Goal: Register for event/course

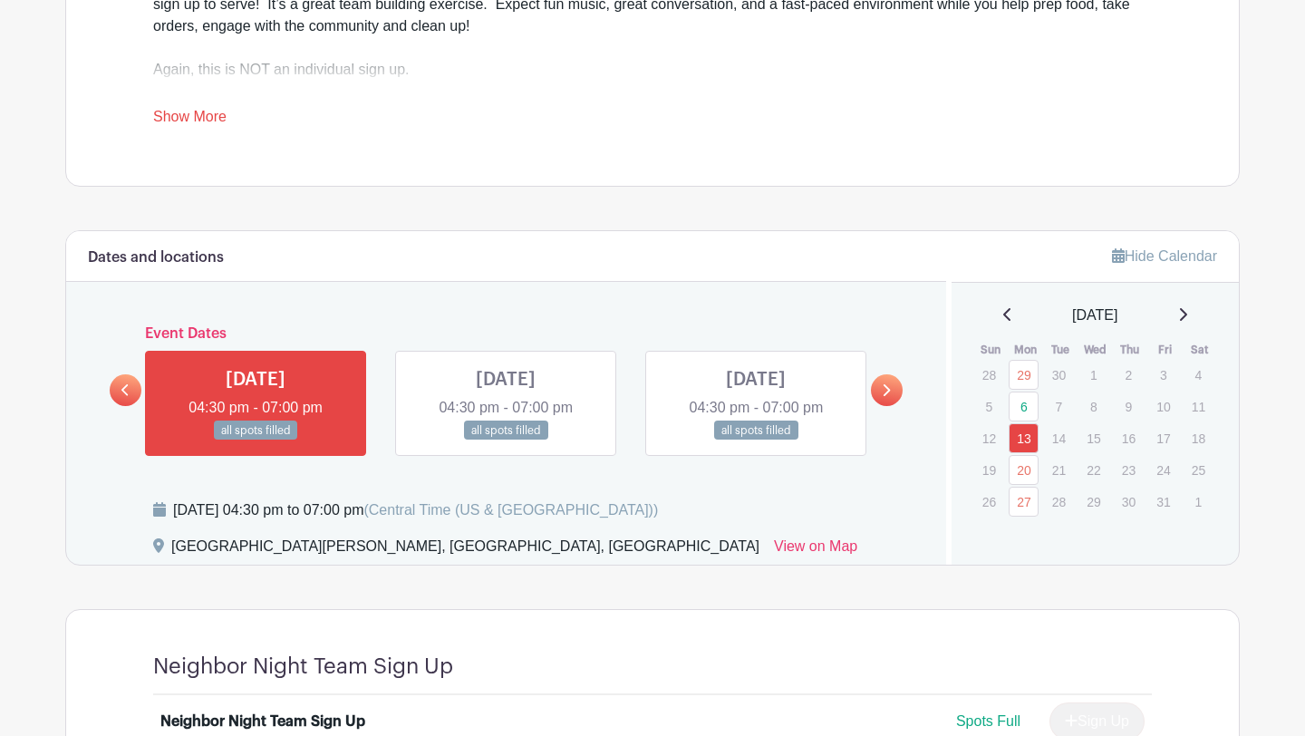
scroll to position [831, 0]
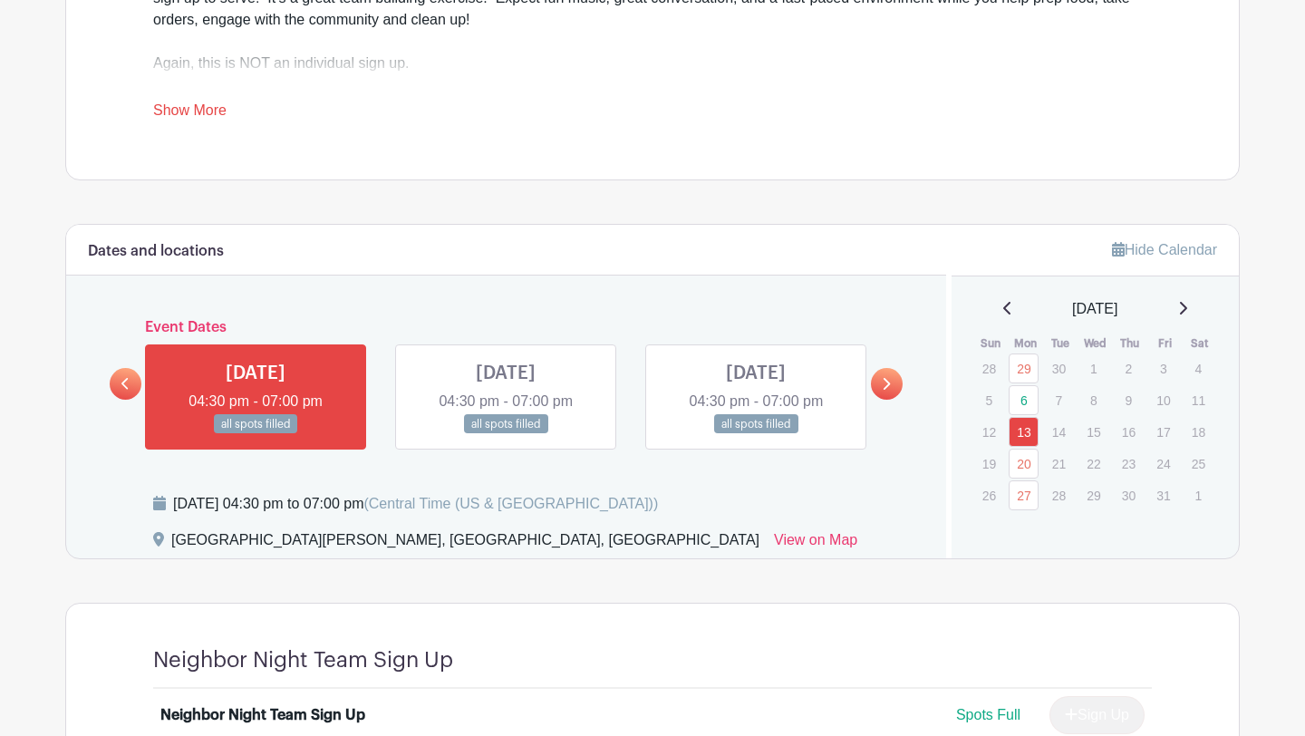
click at [882, 377] on icon at bounding box center [886, 384] width 8 height 14
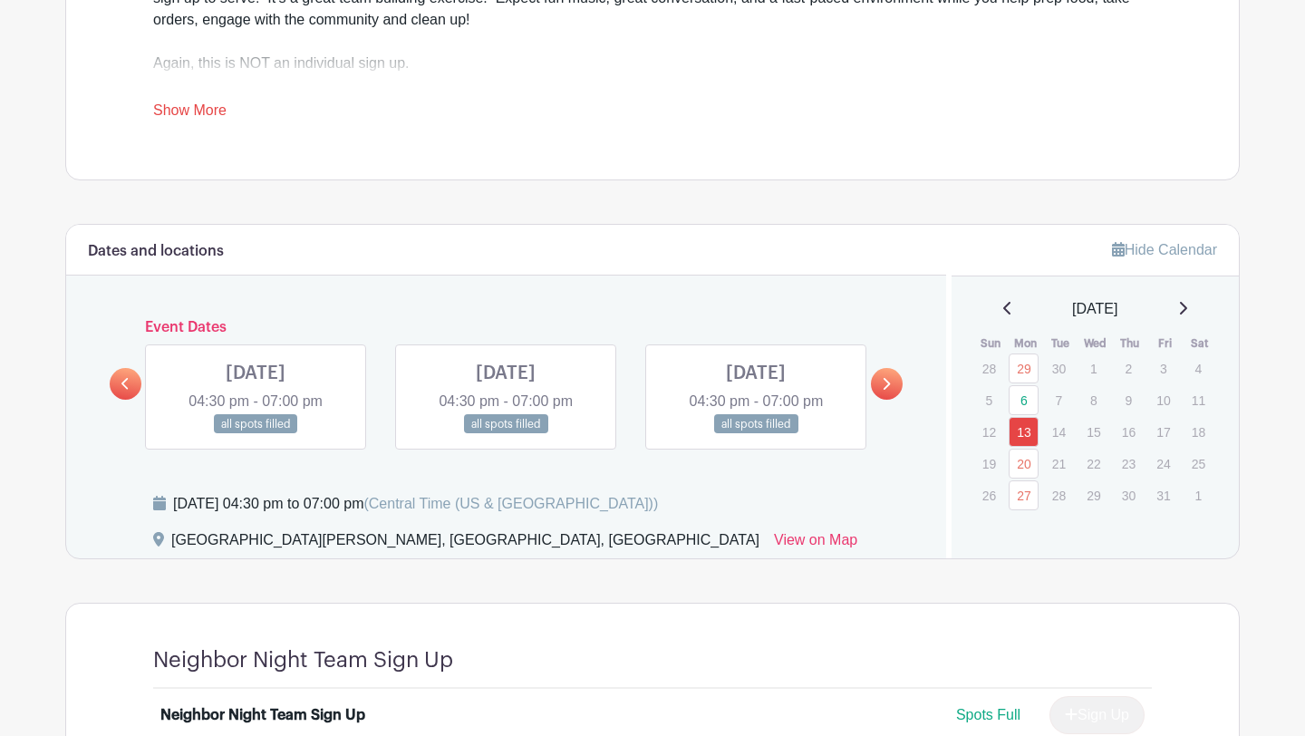
click at [121, 379] on icon at bounding box center [125, 384] width 8 height 14
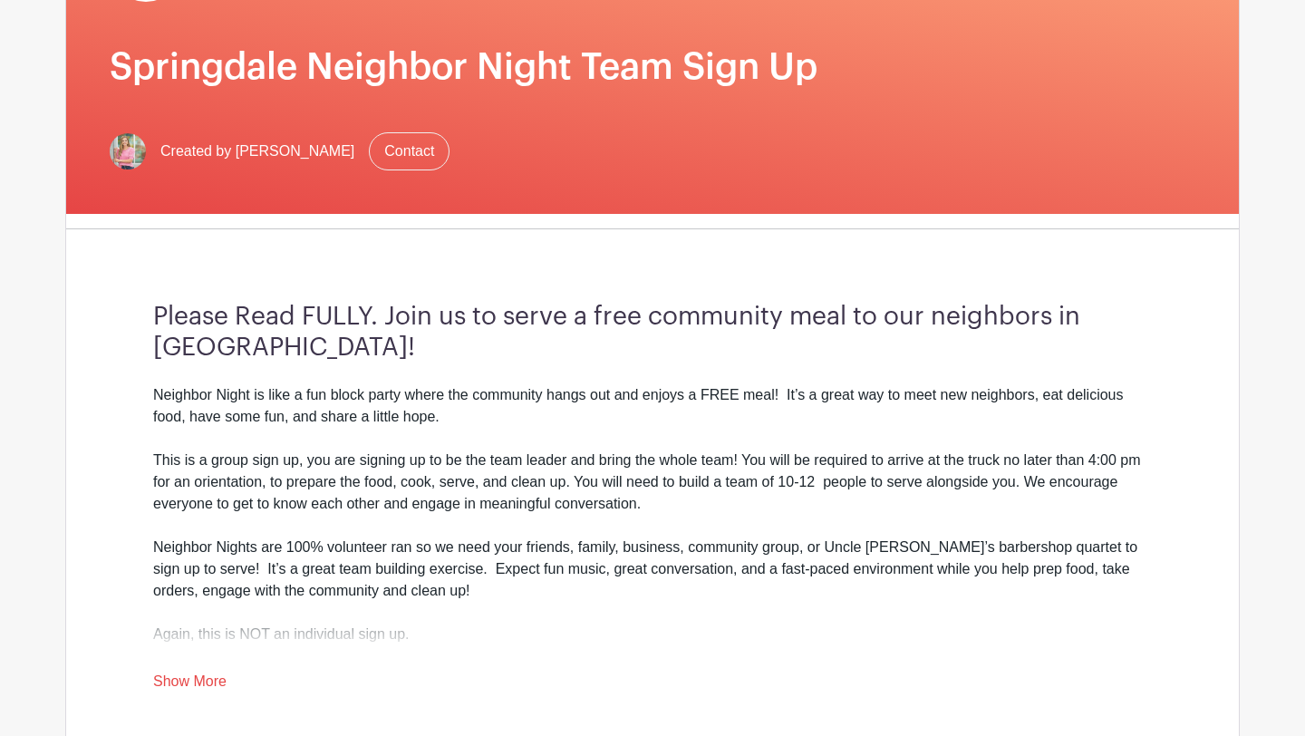
scroll to position [0, 0]
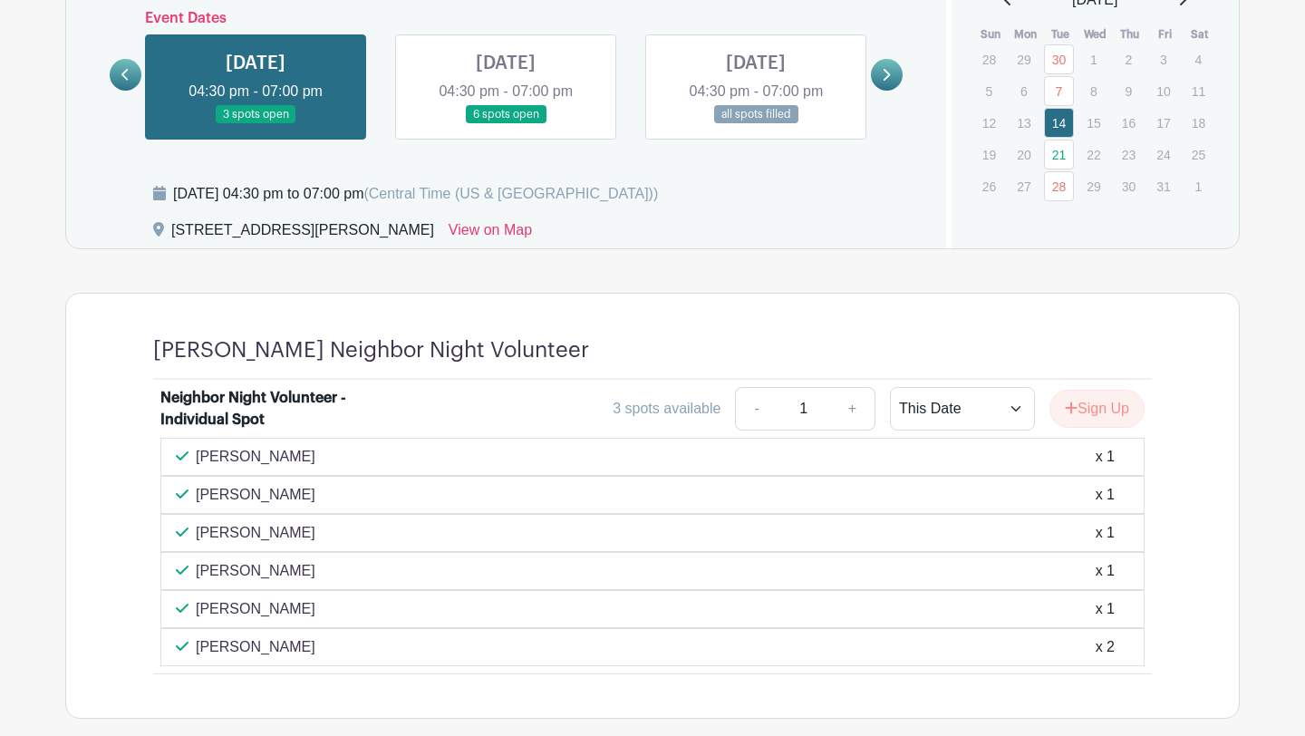
scroll to position [1000, 0]
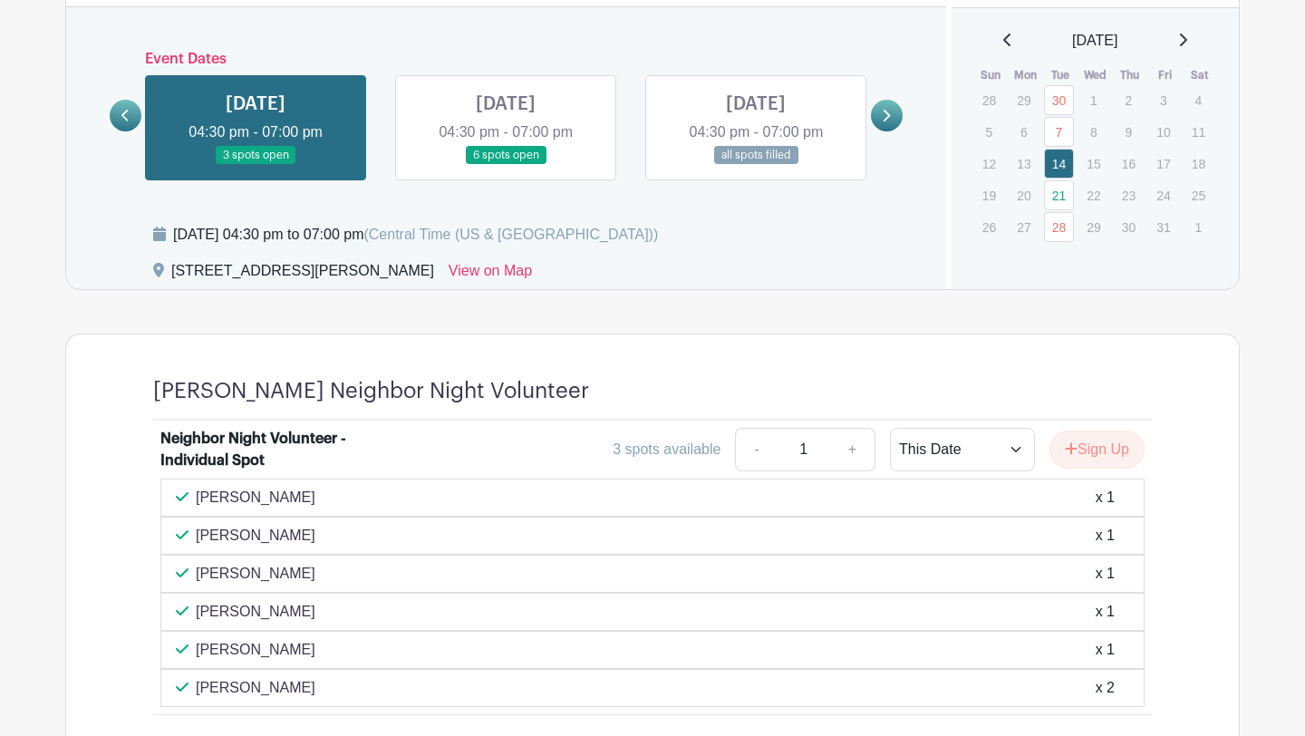
click at [506, 165] on link at bounding box center [506, 165] width 0 height 0
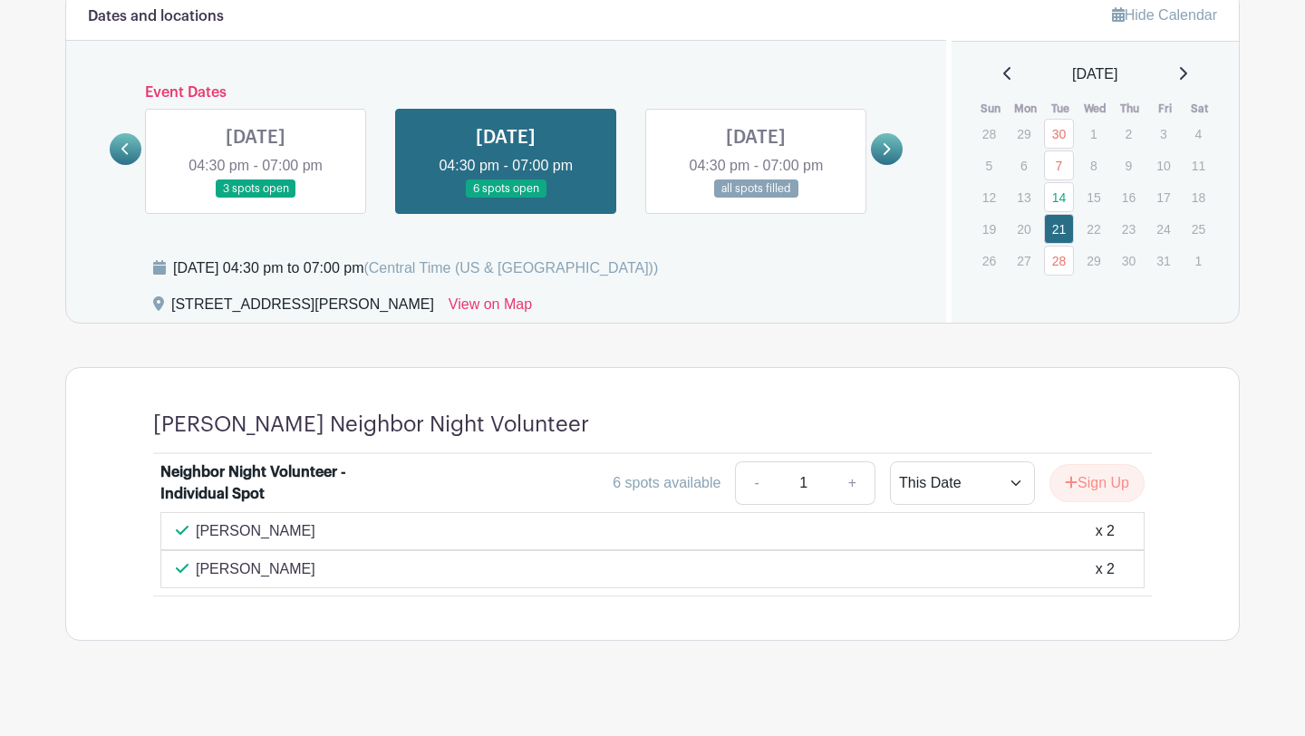
scroll to position [985, 0]
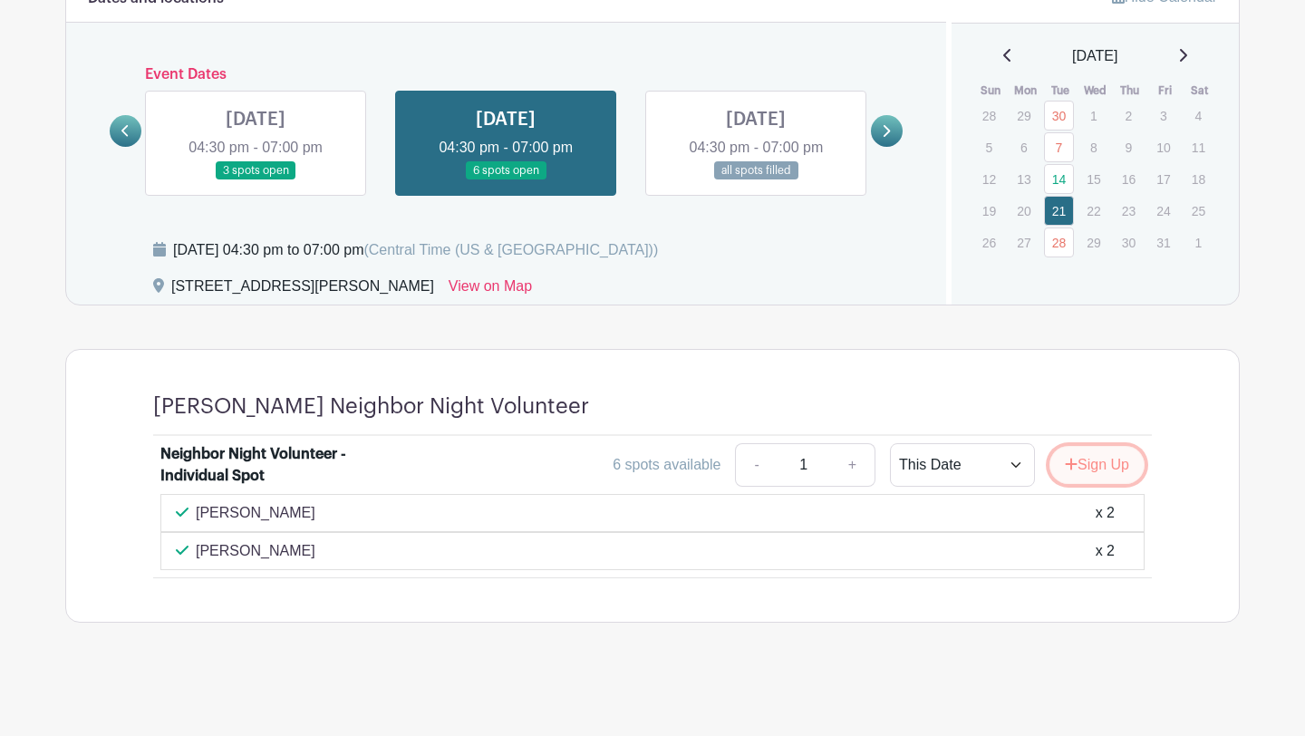
click at [1098, 474] on button "Sign Up" at bounding box center [1096, 465] width 95 height 38
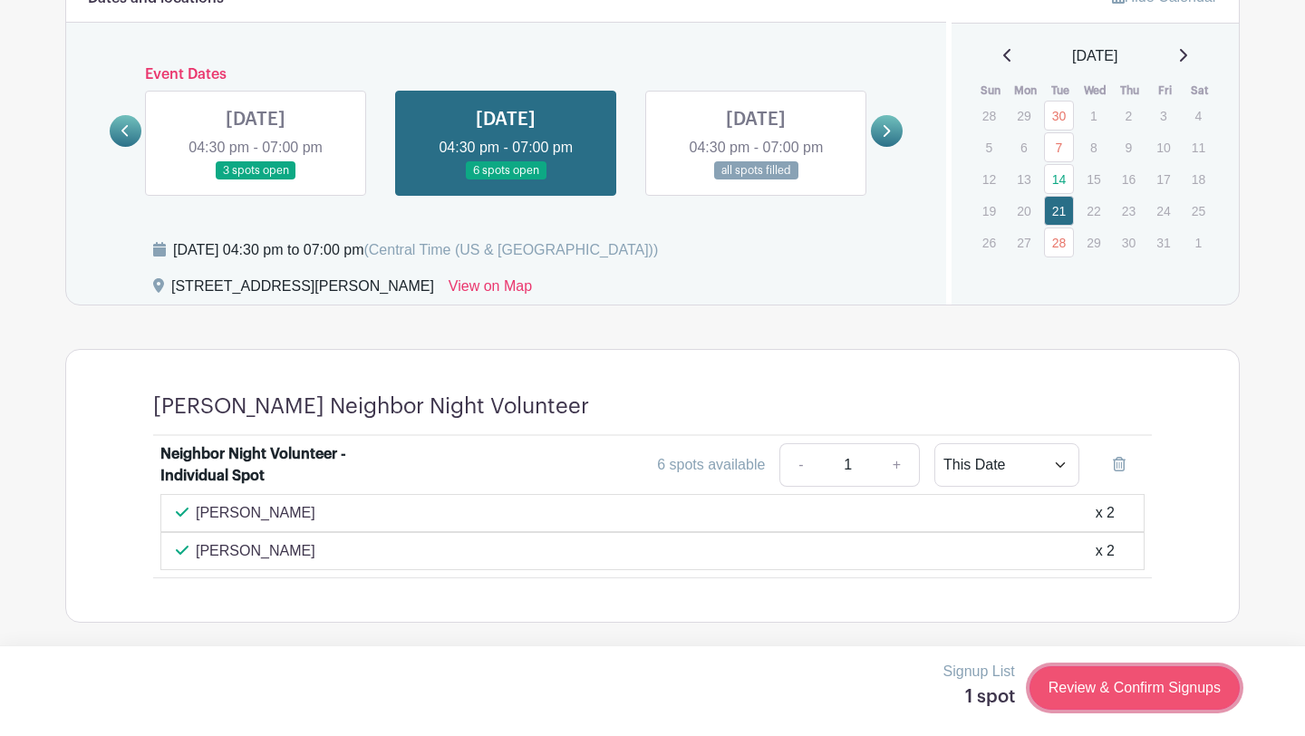
click at [1096, 683] on link "Review & Confirm Signups" at bounding box center [1134, 687] width 210 height 43
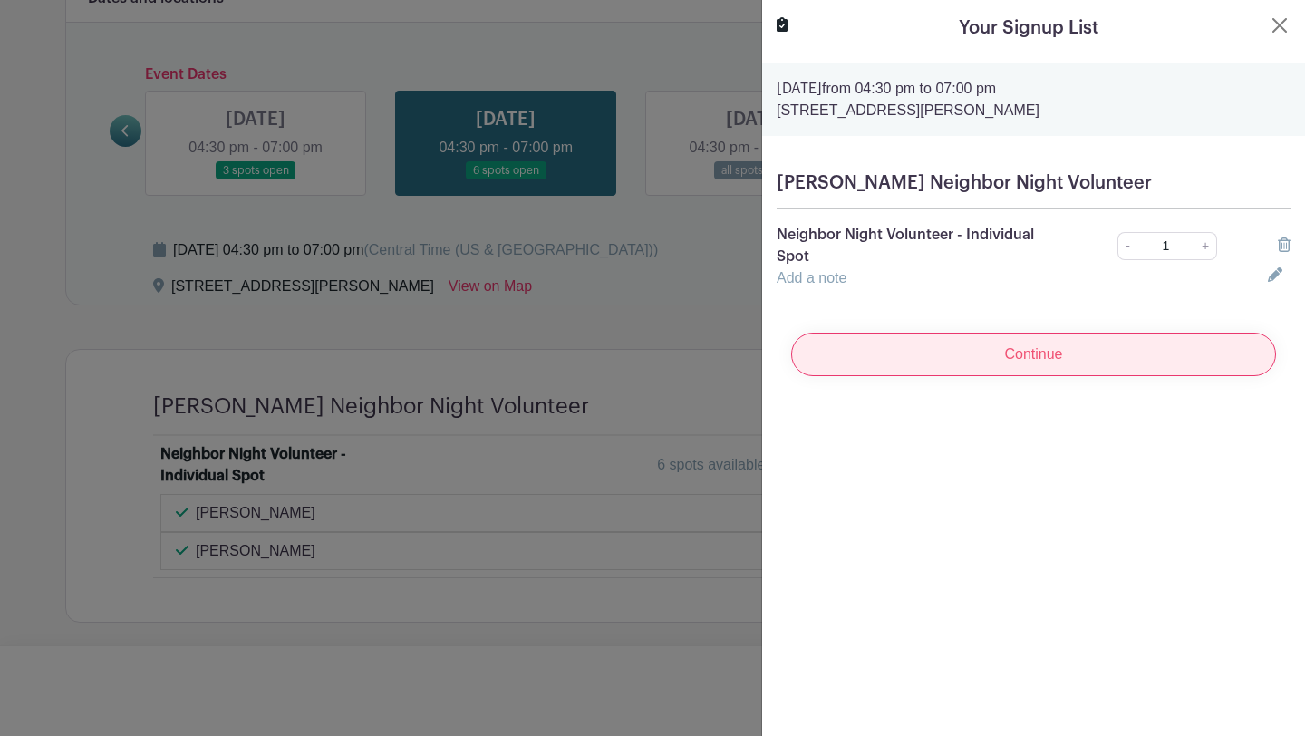
click at [1144, 361] on input "Continue" at bounding box center [1033, 353] width 485 height 43
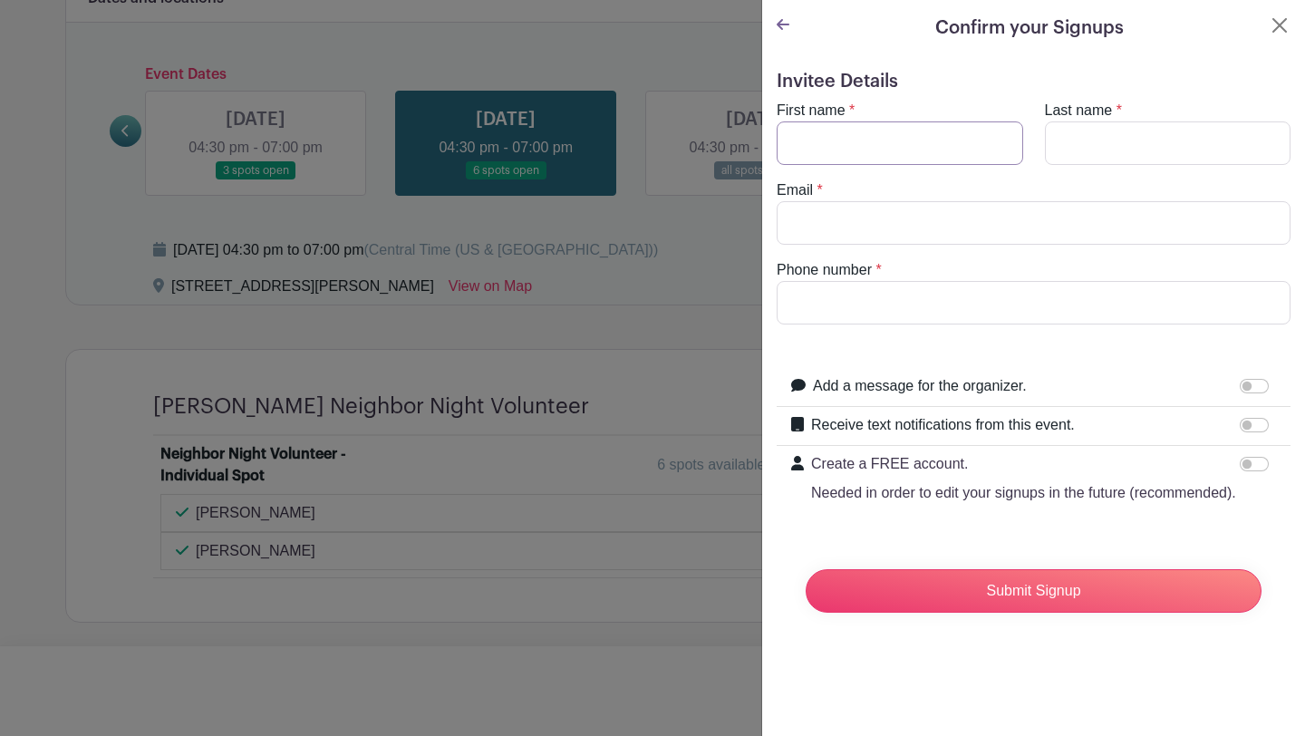
click at [926, 154] on input "First name" at bounding box center [899, 142] width 246 height 43
type input "Charlie"
click at [1124, 131] on input "Last name" at bounding box center [1168, 142] width 246 height 43
type input "French"
click at [996, 222] on input "Email" at bounding box center [1033, 222] width 514 height 43
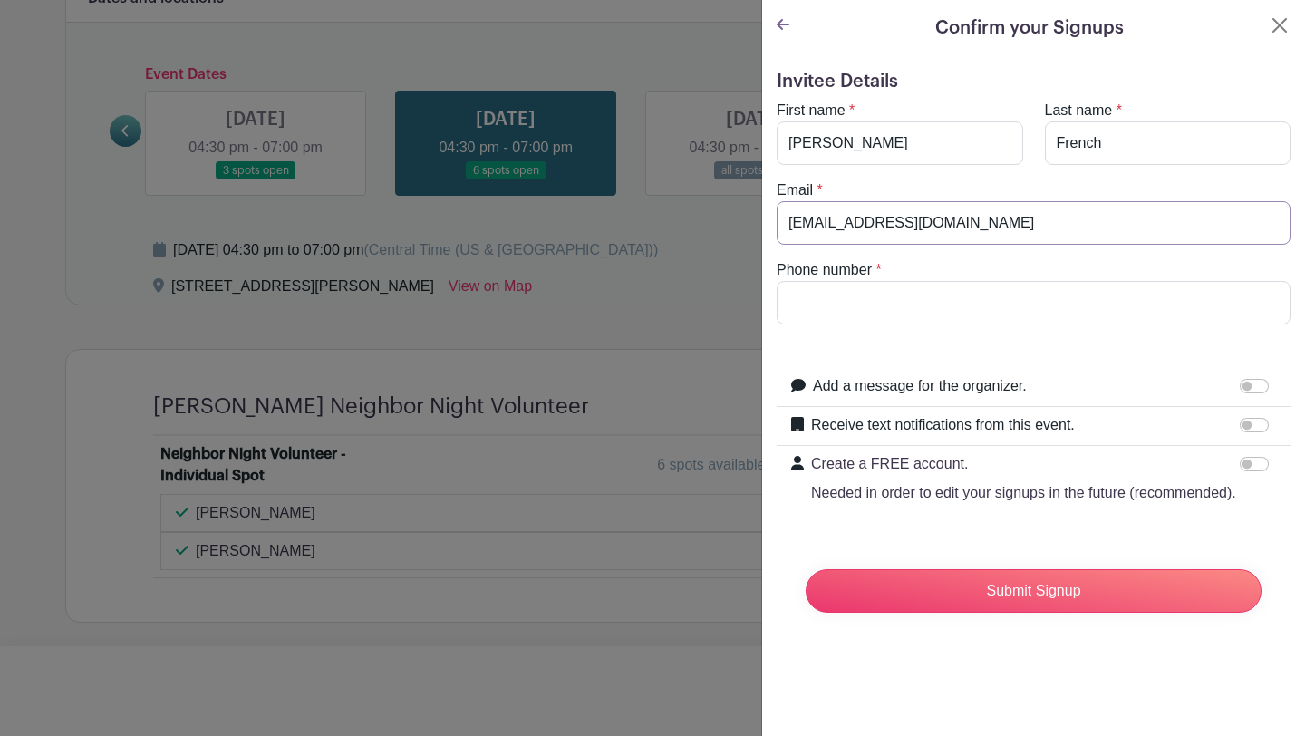
type input "charliefrenche@gmail.com"
click at [872, 300] on input "Phone number" at bounding box center [1033, 302] width 514 height 43
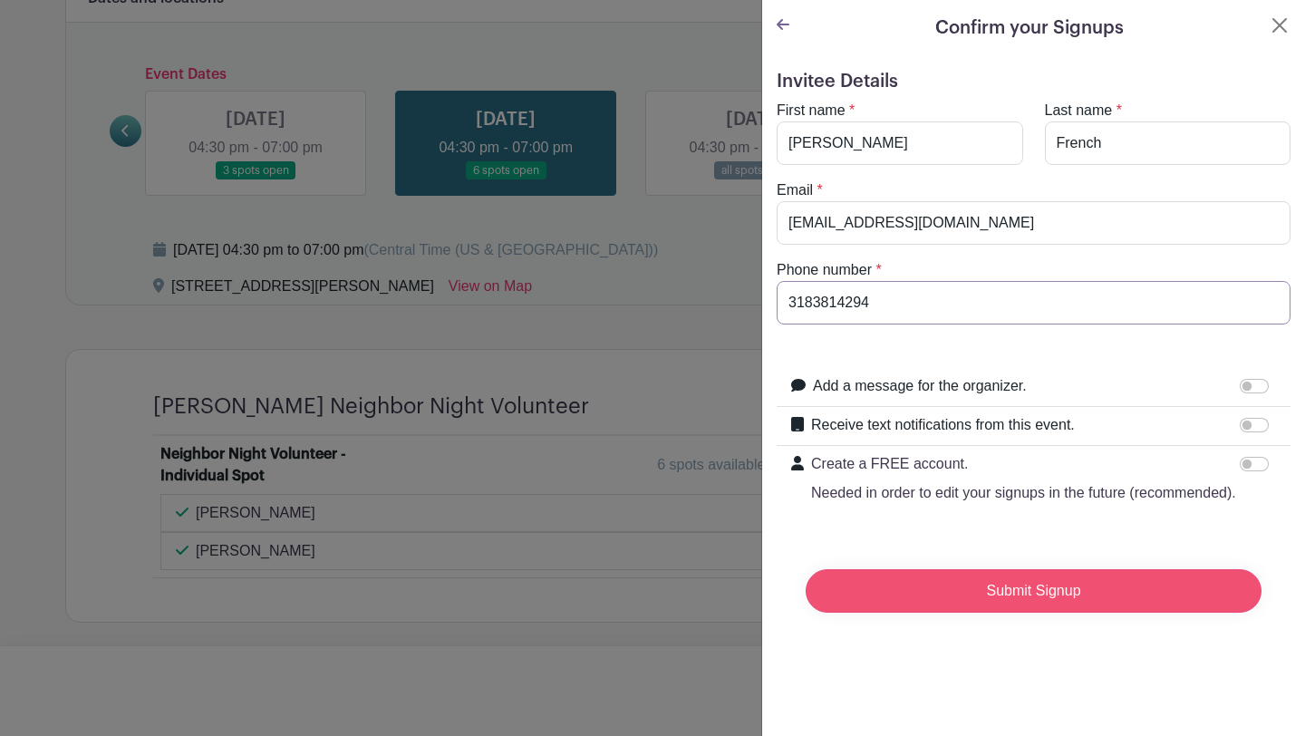
type input "3183814294"
click at [1036, 597] on input "Submit Signup" at bounding box center [1033, 590] width 456 height 43
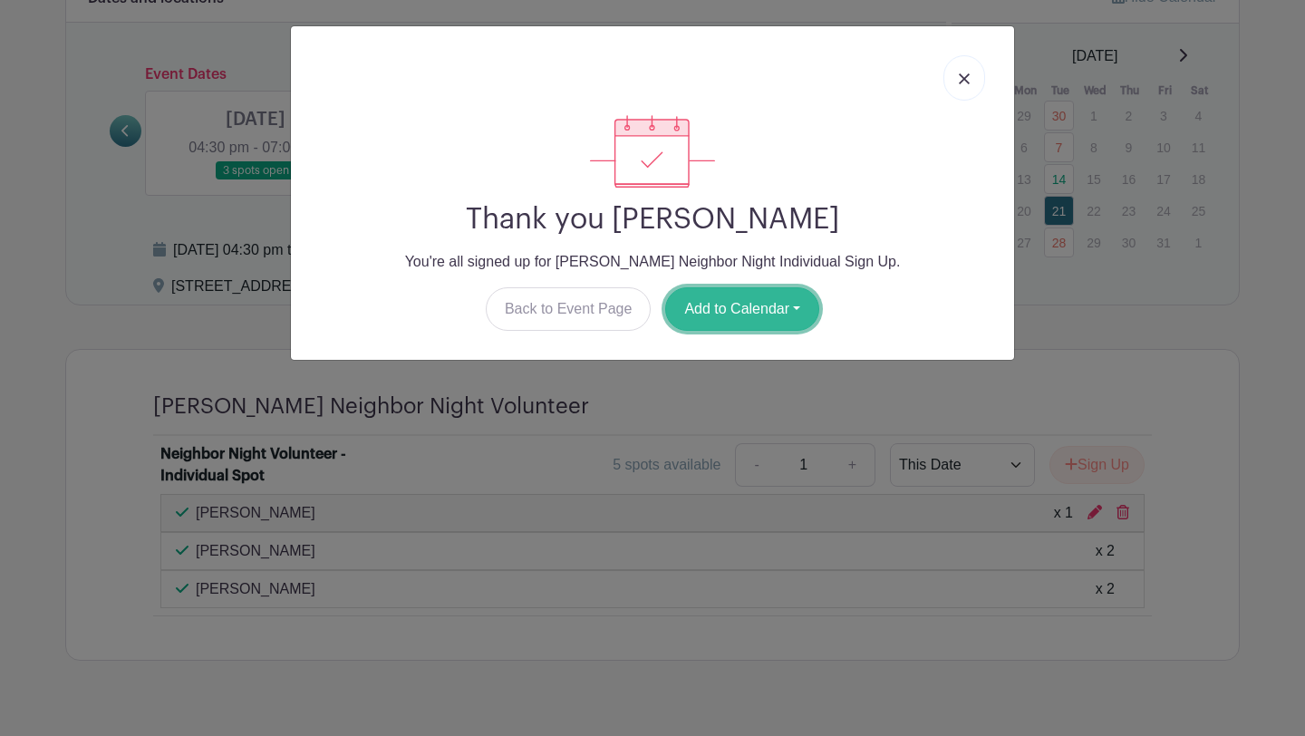
click at [743, 304] on button "Add to Calendar" at bounding box center [742, 308] width 154 height 43
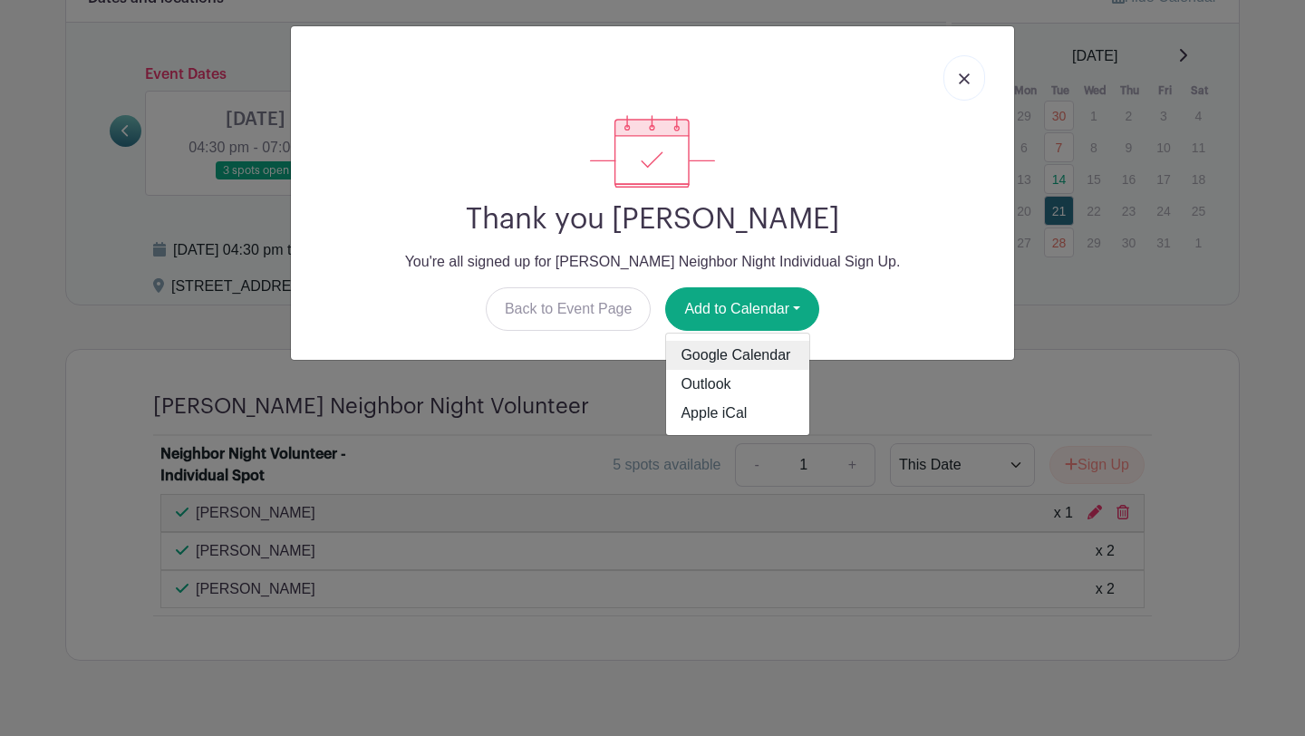
click at [741, 358] on link "Google Calendar" at bounding box center [737, 355] width 143 height 29
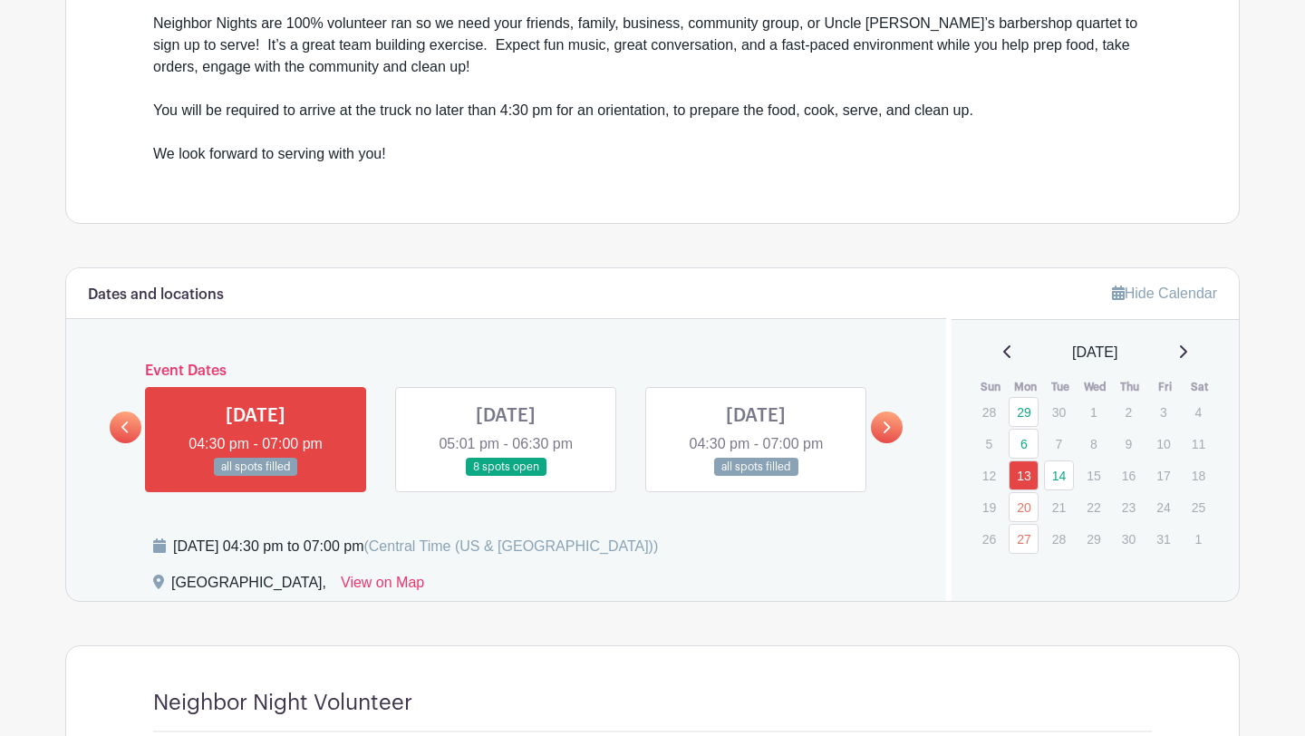
scroll to position [670, 0]
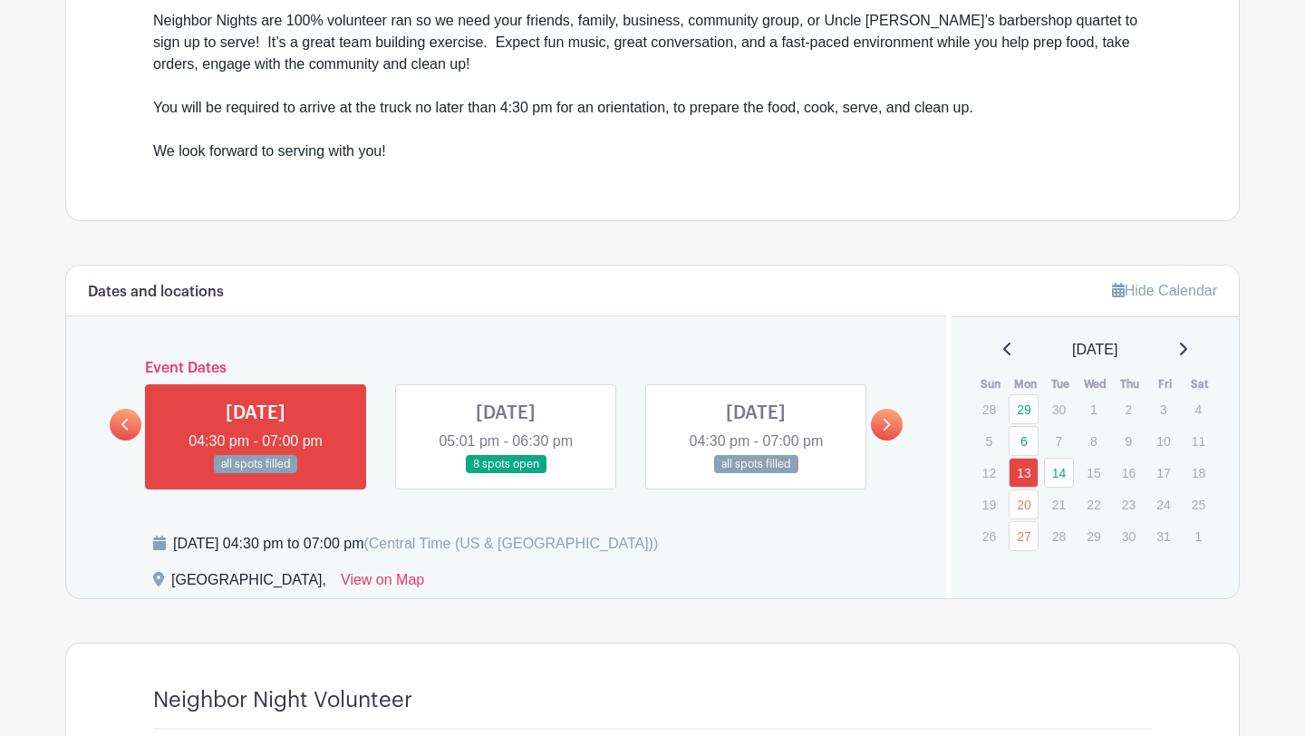
click at [506, 474] on link at bounding box center [506, 474] width 0 height 0
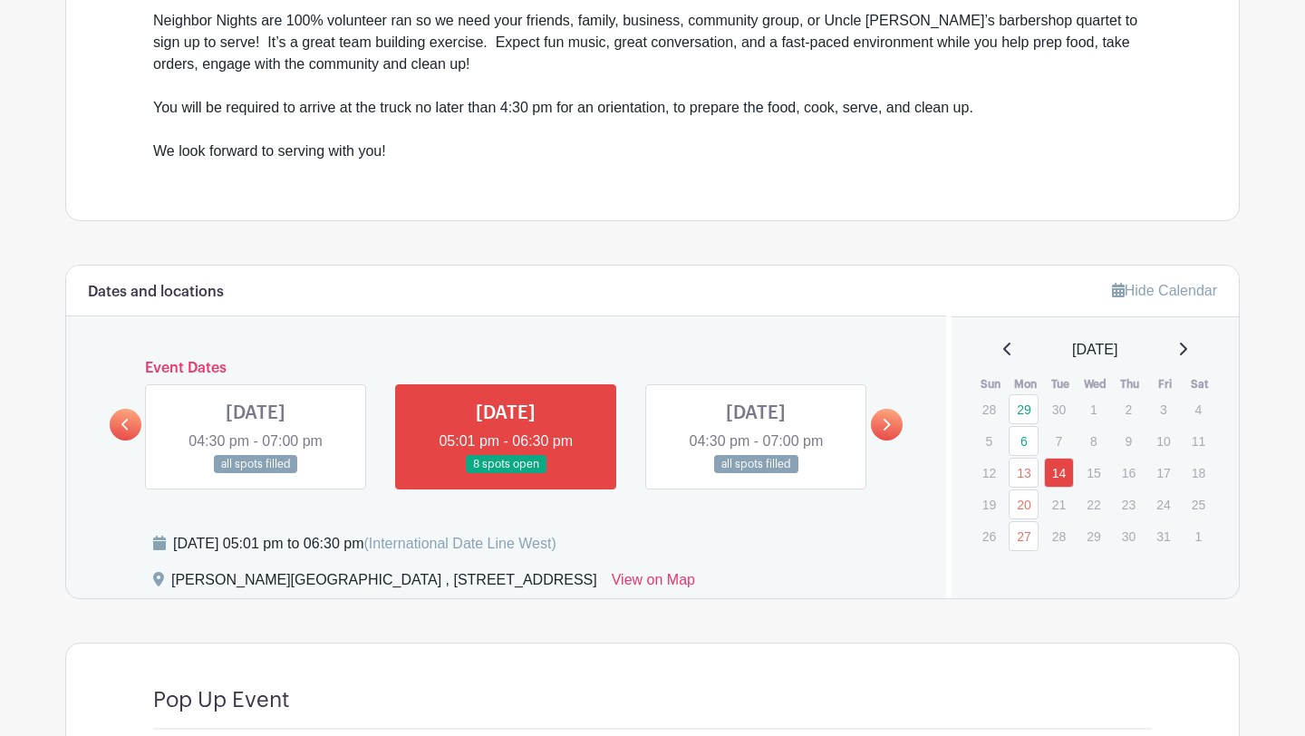
click at [892, 428] on link at bounding box center [887, 425] width 32 height 32
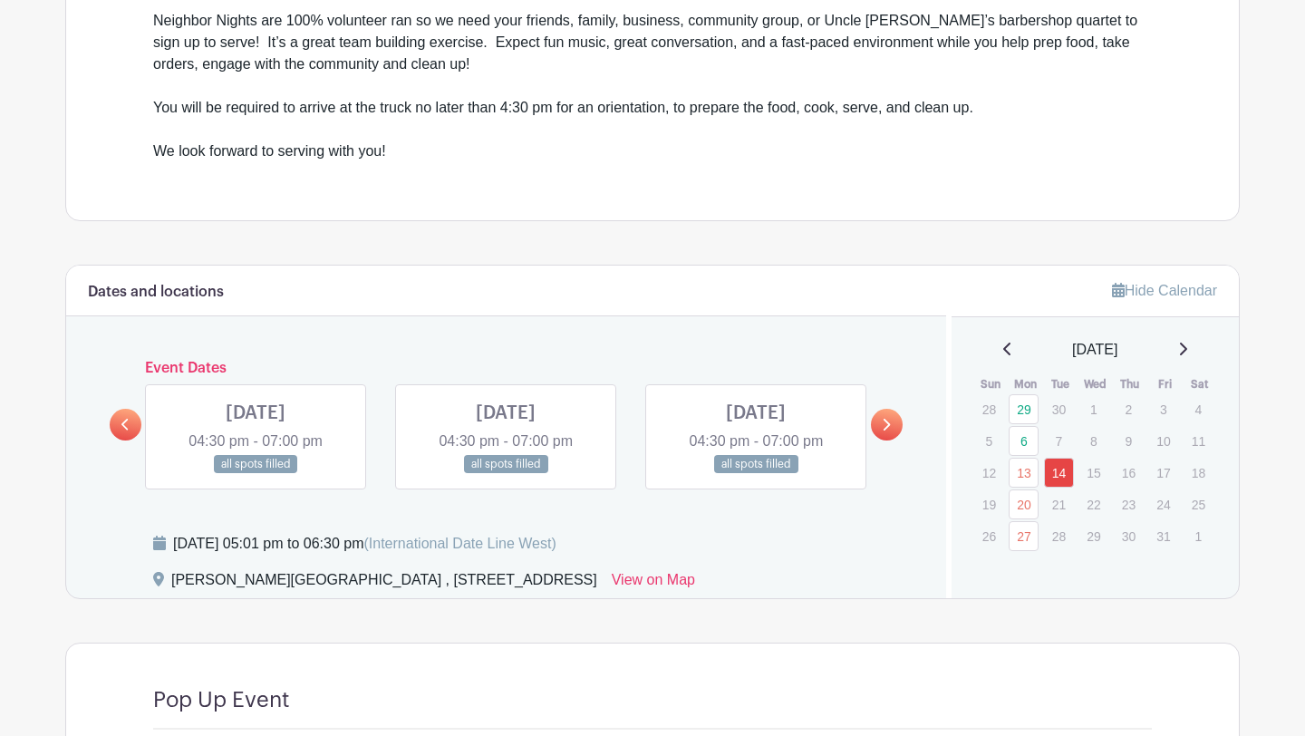
click at [119, 426] on link at bounding box center [126, 425] width 32 height 32
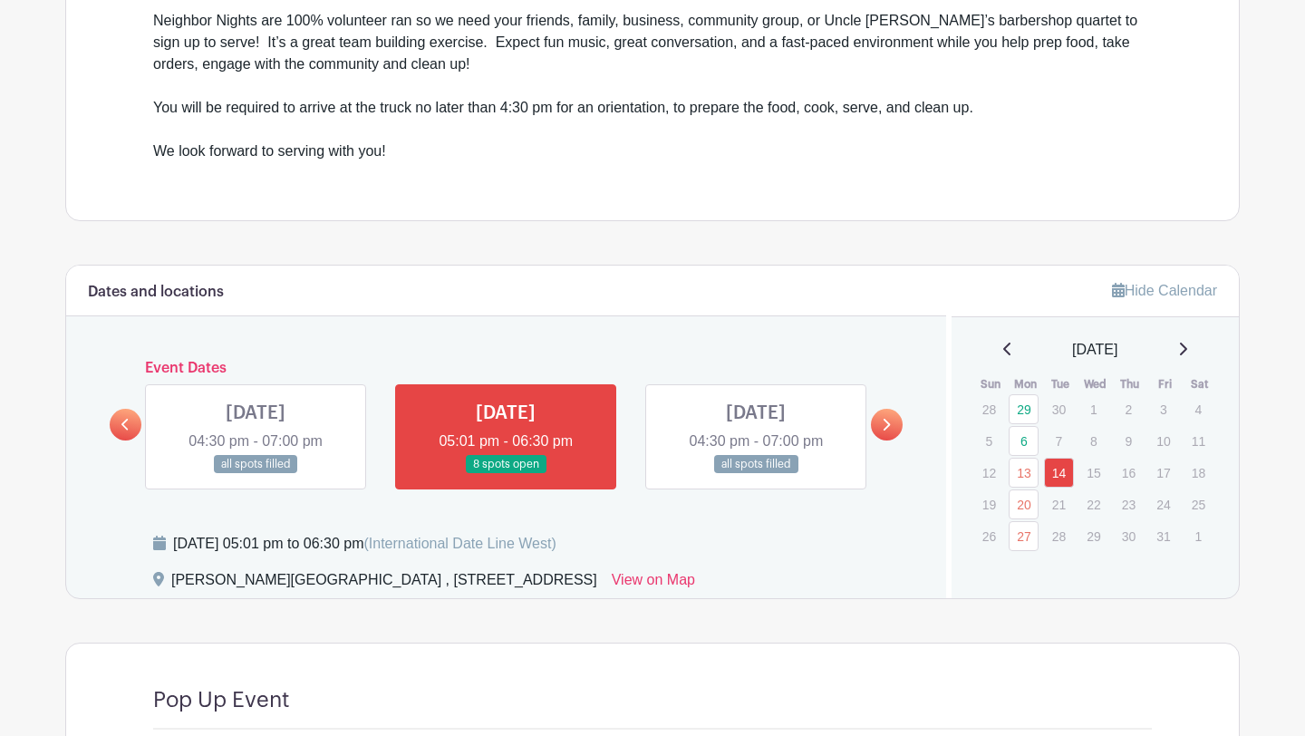
click at [882, 424] on icon at bounding box center [886, 425] width 8 height 14
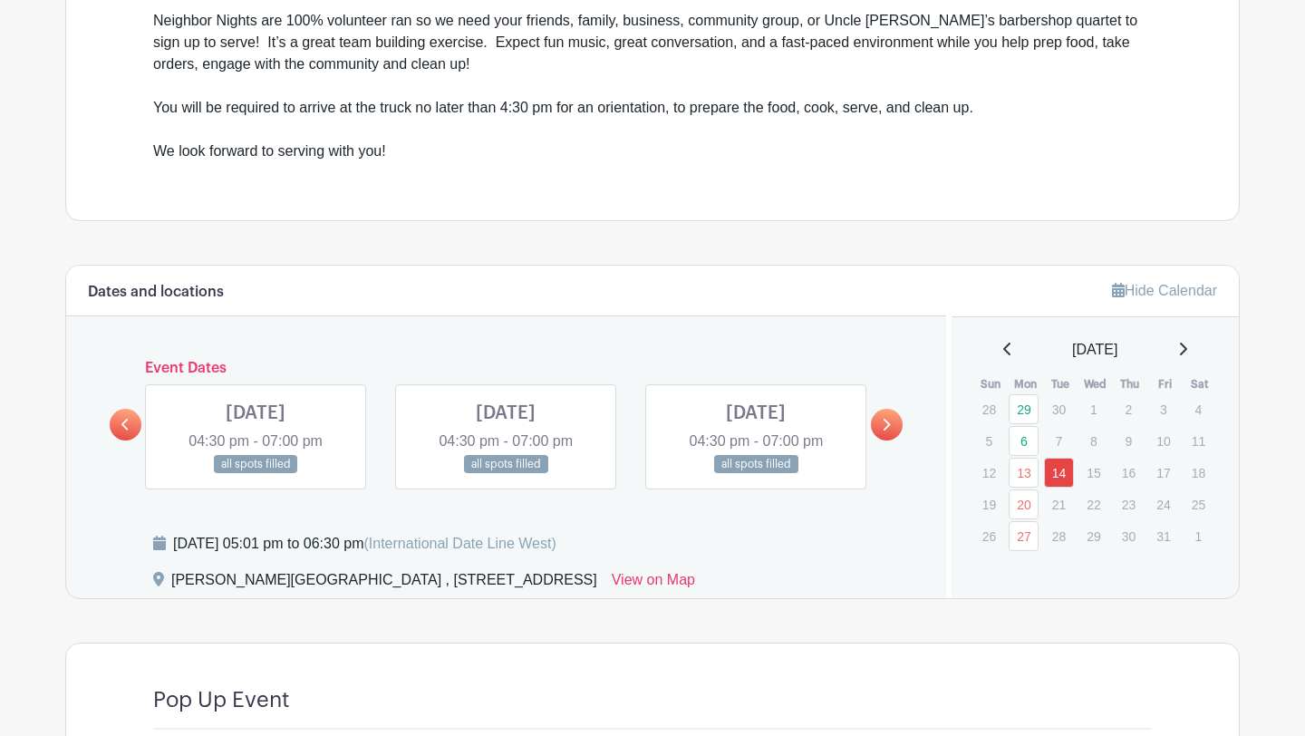
click at [882, 424] on icon at bounding box center [886, 425] width 8 height 14
click at [122, 418] on icon at bounding box center [125, 425] width 8 height 14
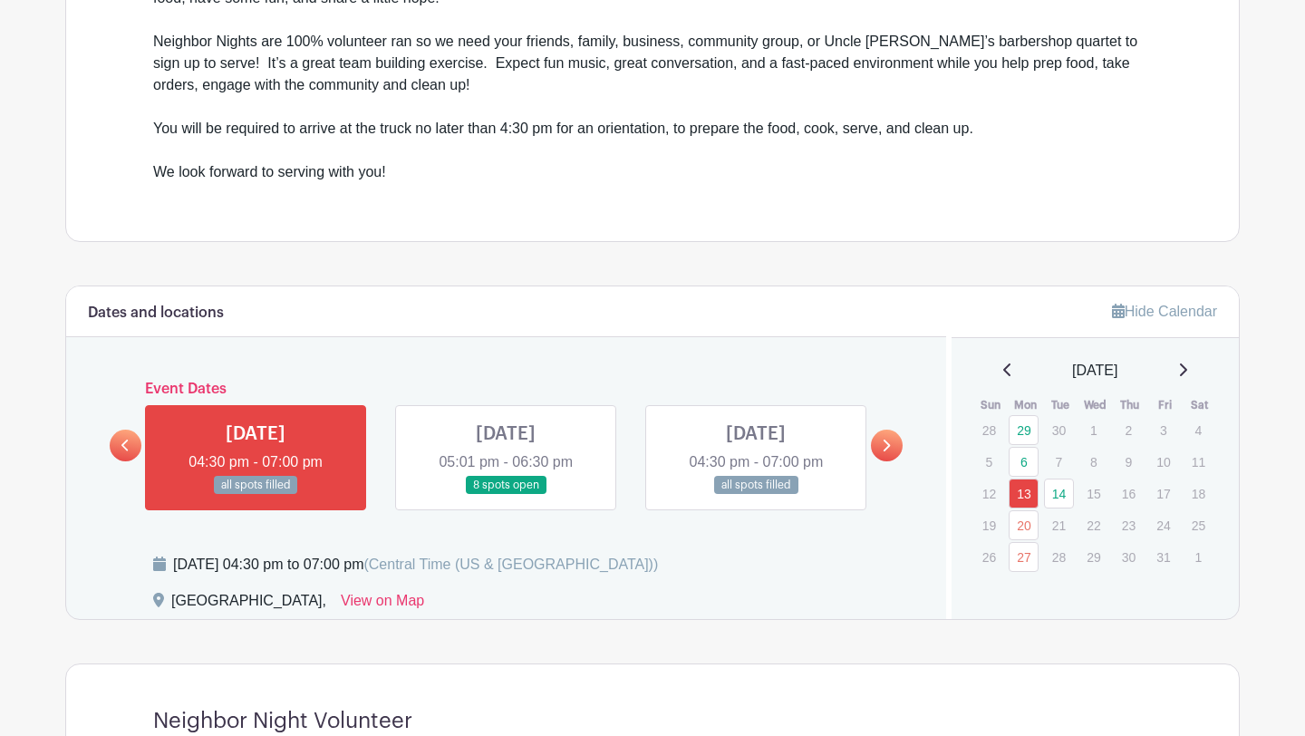
scroll to position [670, 0]
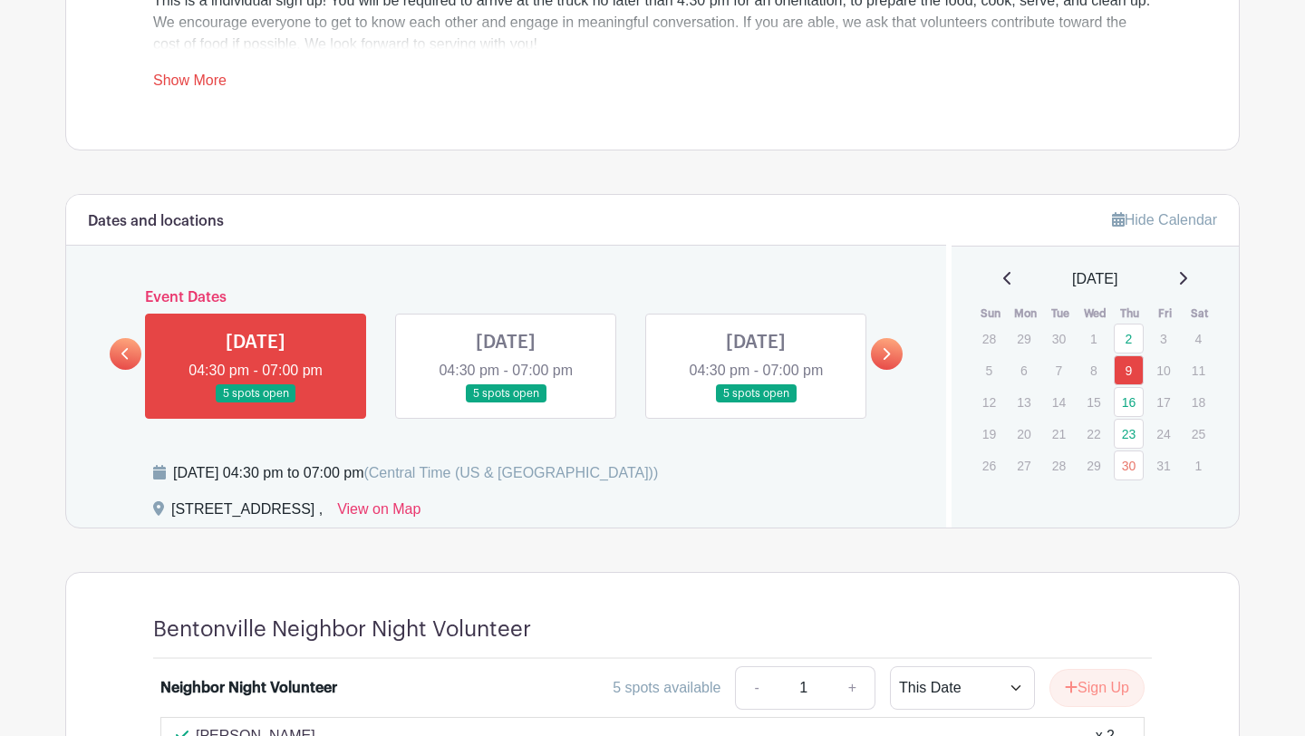
scroll to position [778, 0]
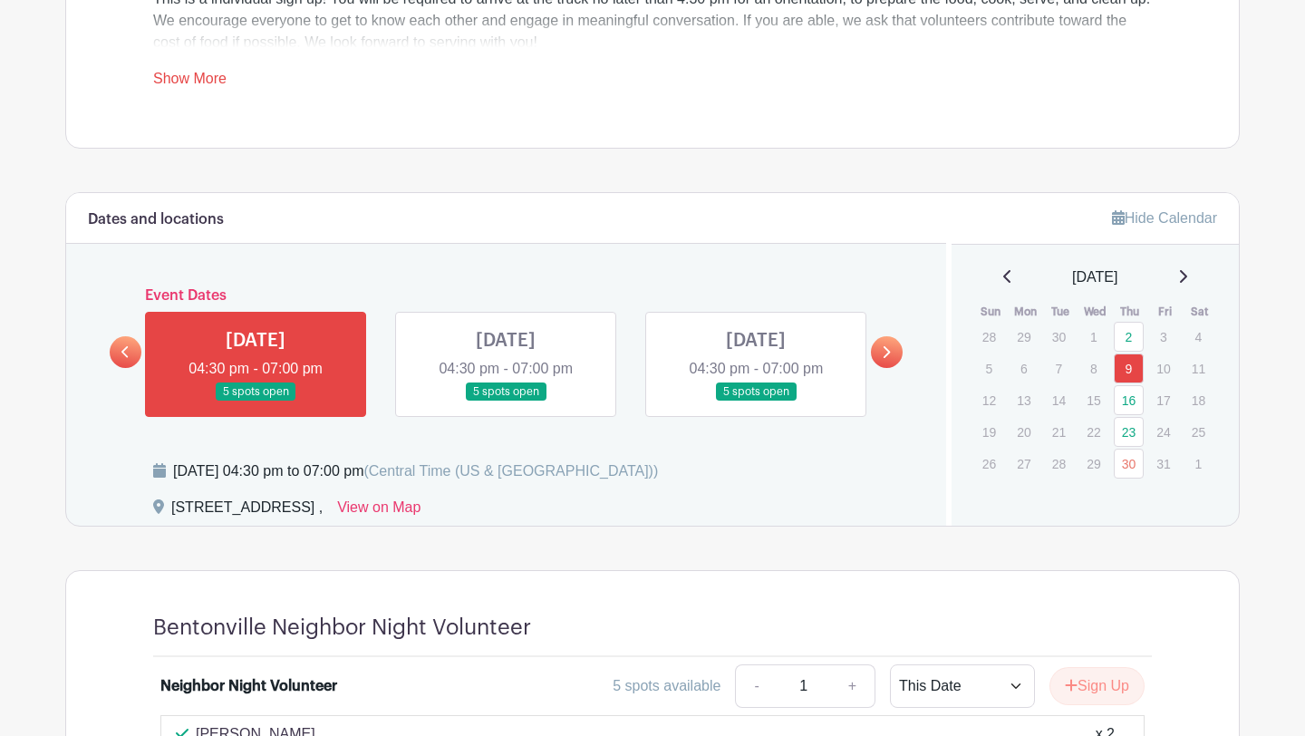
click at [899, 353] on link at bounding box center [887, 352] width 32 height 32
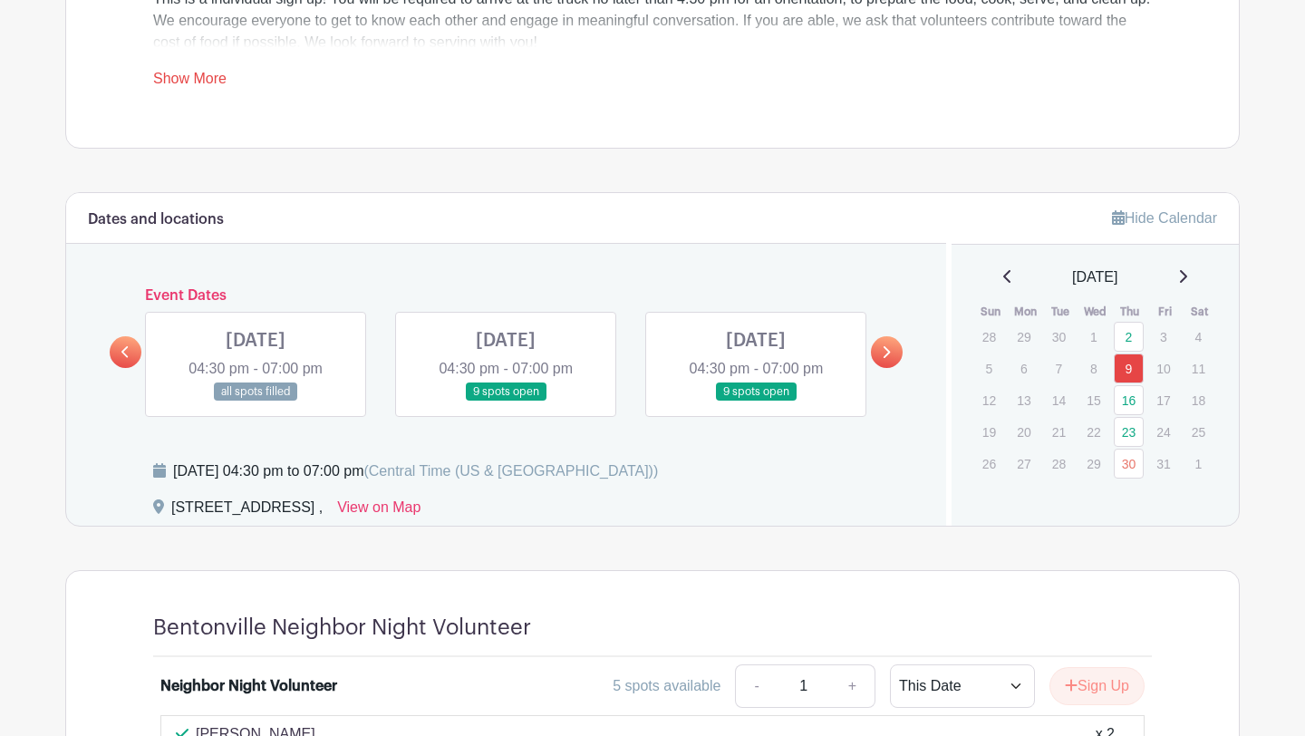
click at [506, 401] on link at bounding box center [506, 401] width 0 height 0
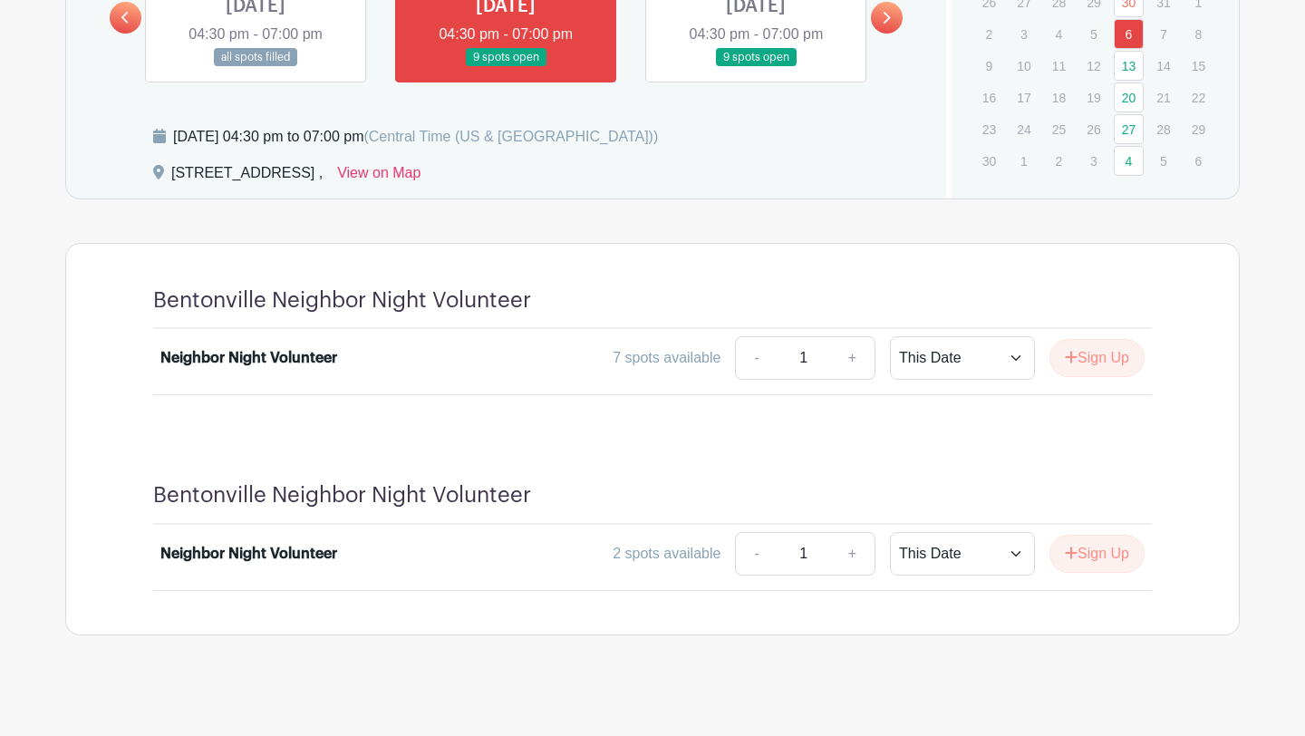
scroll to position [1114, 0]
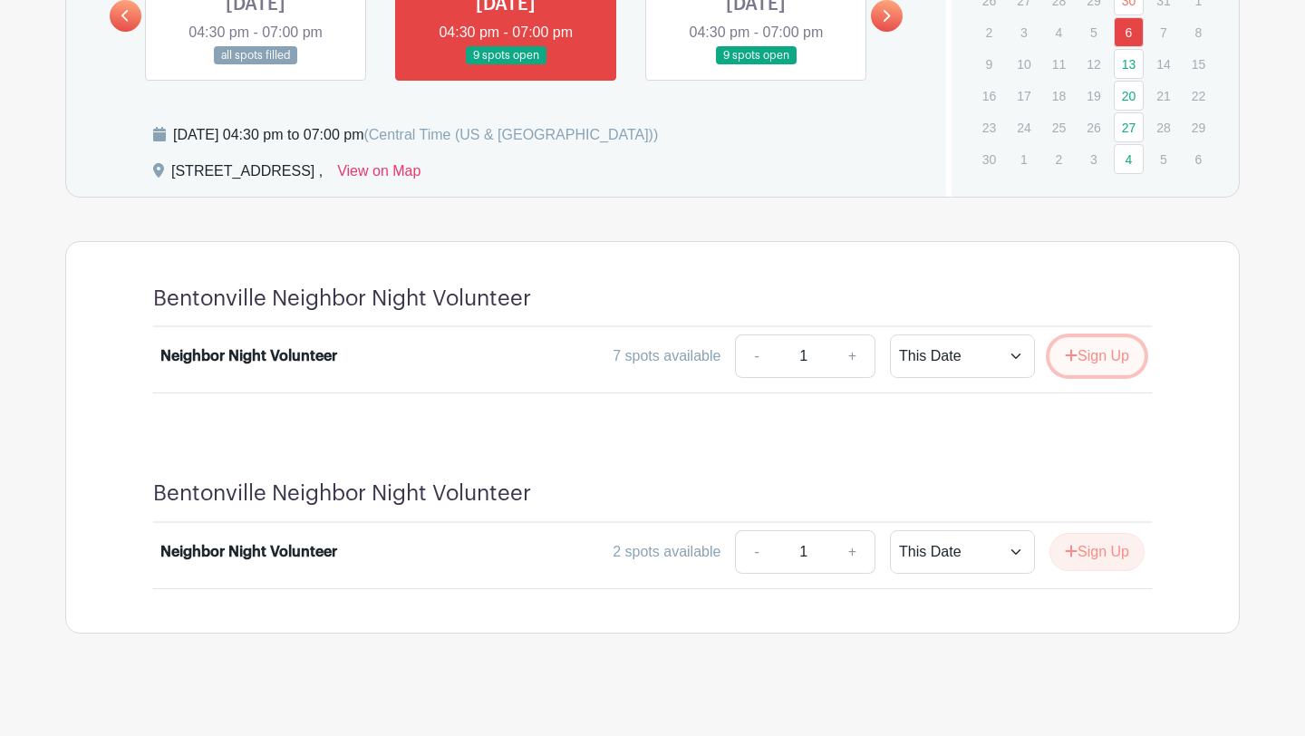
click at [1084, 361] on button "Sign Up" at bounding box center [1096, 356] width 95 height 38
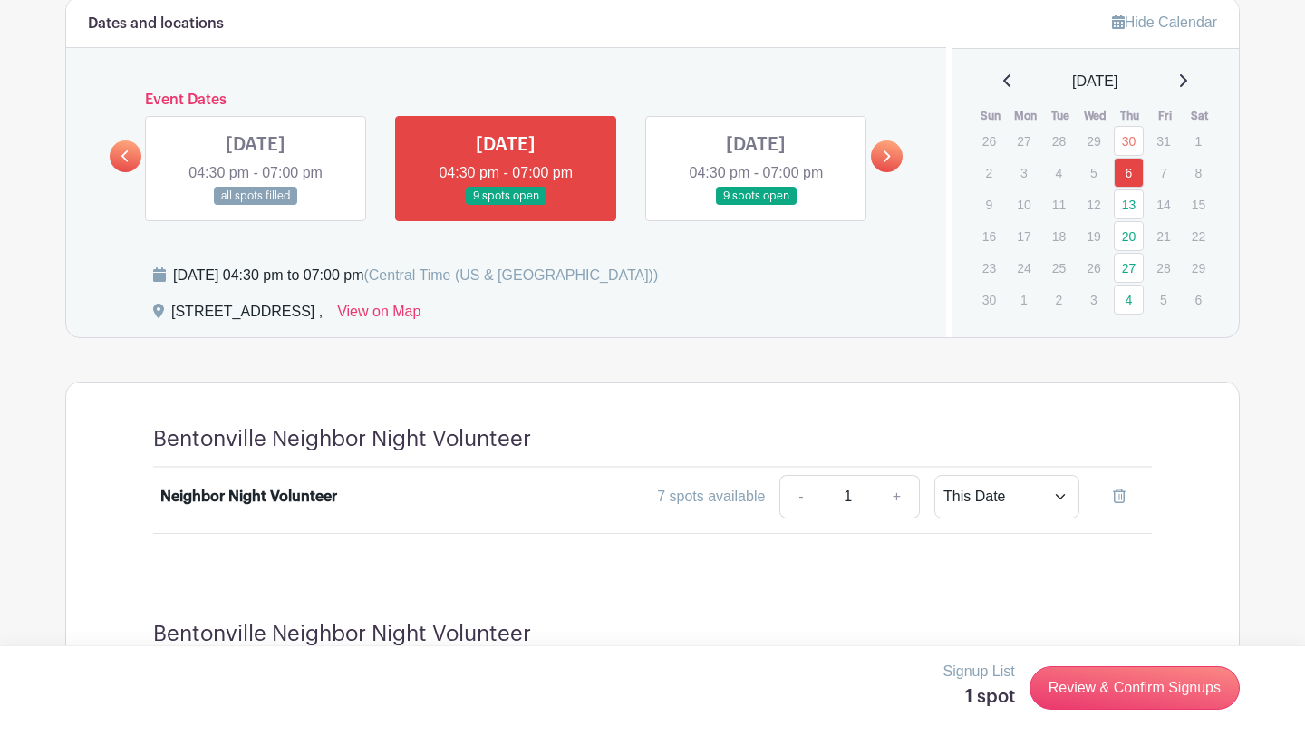
scroll to position [1125, 0]
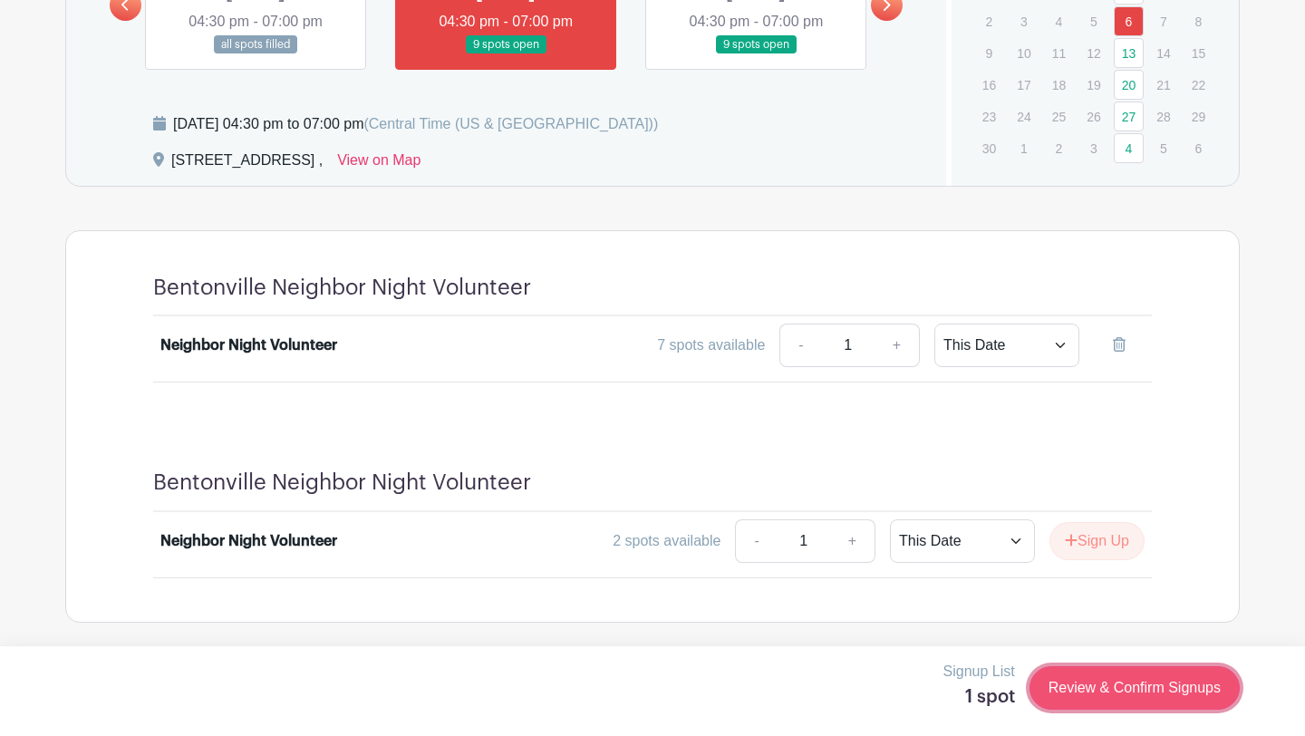
click at [1114, 691] on link "Review & Confirm Signups" at bounding box center [1134, 687] width 210 height 43
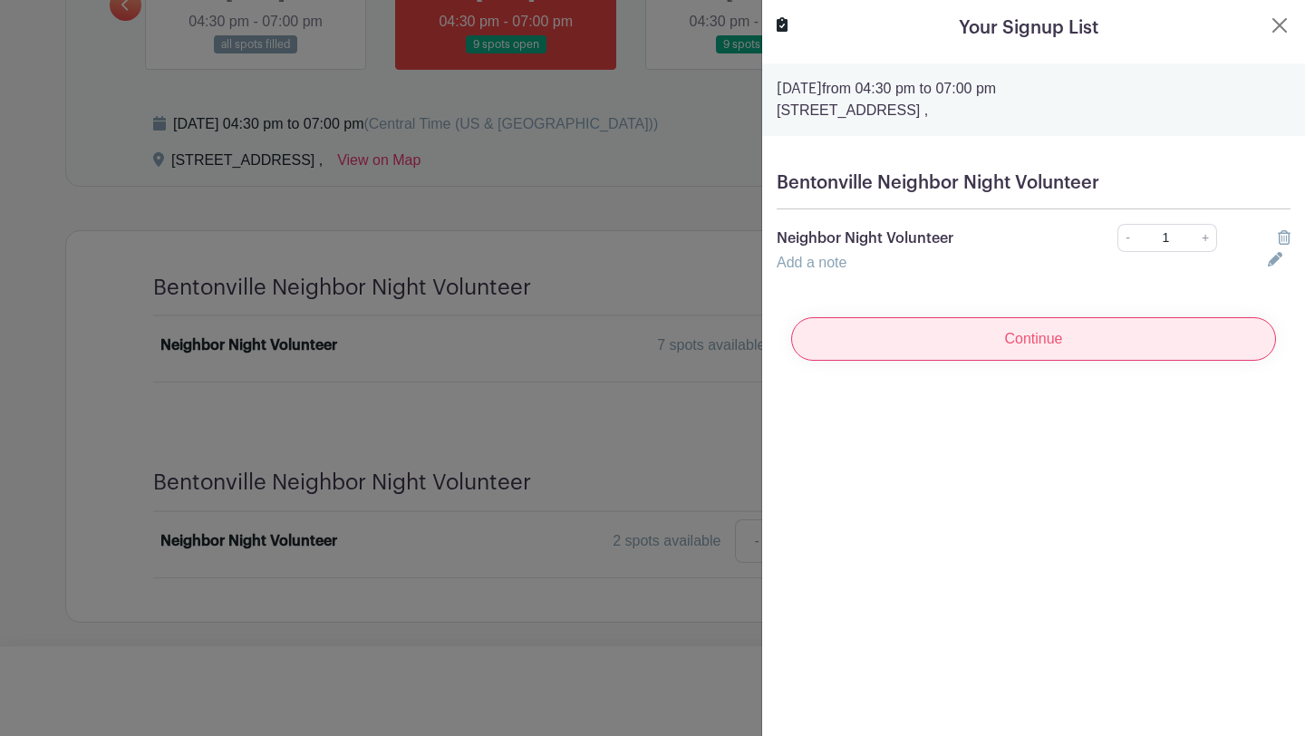
click at [1120, 353] on input "Continue" at bounding box center [1033, 338] width 485 height 43
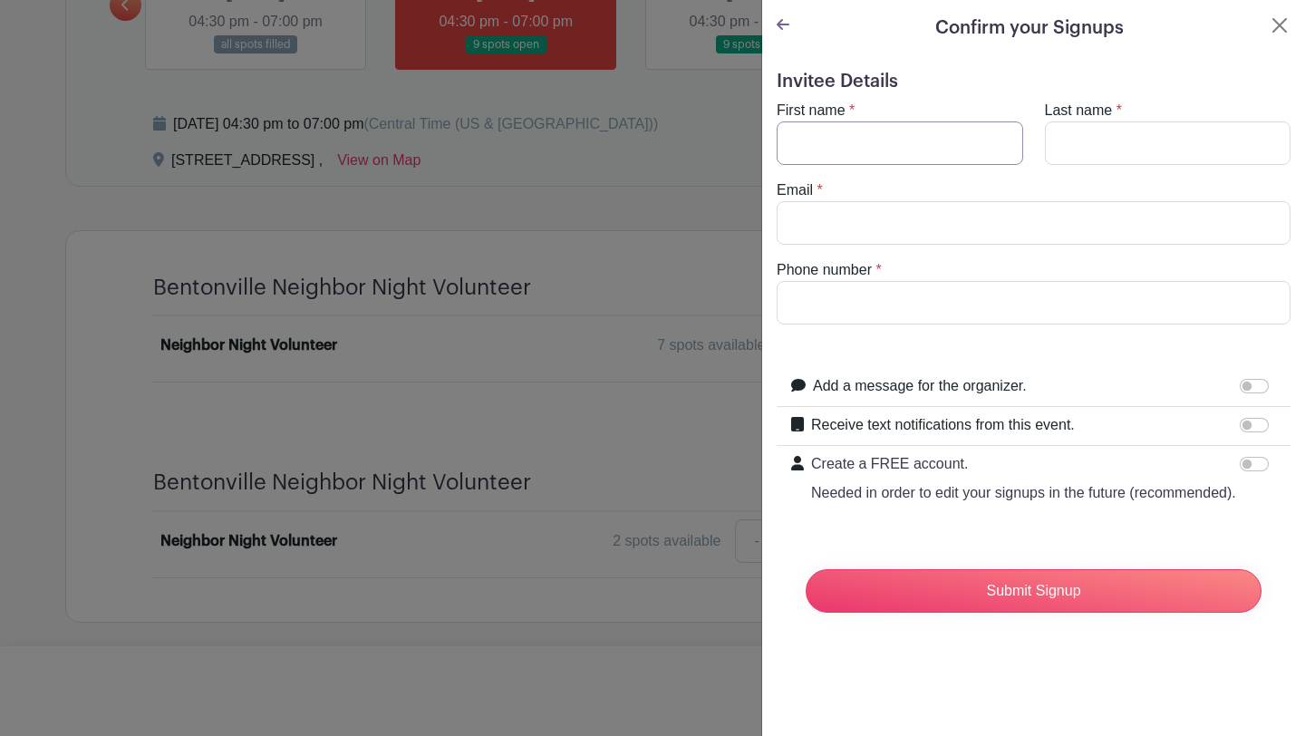
click at [939, 135] on input "First name" at bounding box center [899, 142] width 246 height 43
type input "[PERSON_NAME]"
click at [1088, 128] on input "Last name" at bounding box center [1168, 142] width 246 height 43
type input "French"
click at [964, 206] on input "Email" at bounding box center [1033, 222] width 514 height 43
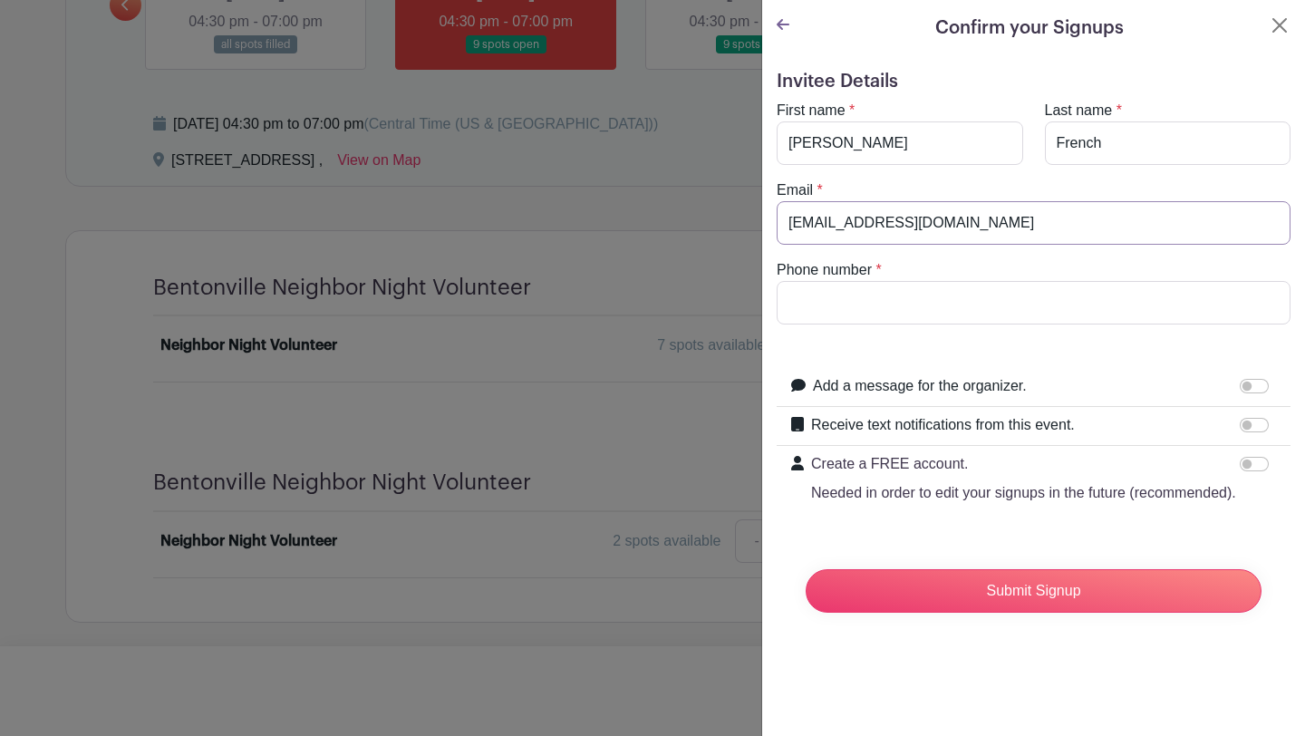
type input "[EMAIL_ADDRESS][DOMAIN_NAME]"
click at [909, 315] on input "Phone number" at bounding box center [1033, 302] width 514 height 43
type input "3183814294"
click at [1167, 495] on p "Needed in order to edit your signups in the future (recommended)." at bounding box center [1023, 493] width 425 height 22
click at [1239, 471] on input "Create a FREE account. Needed in order to edit your signups in the future (reco…" at bounding box center [1253, 464] width 29 height 14
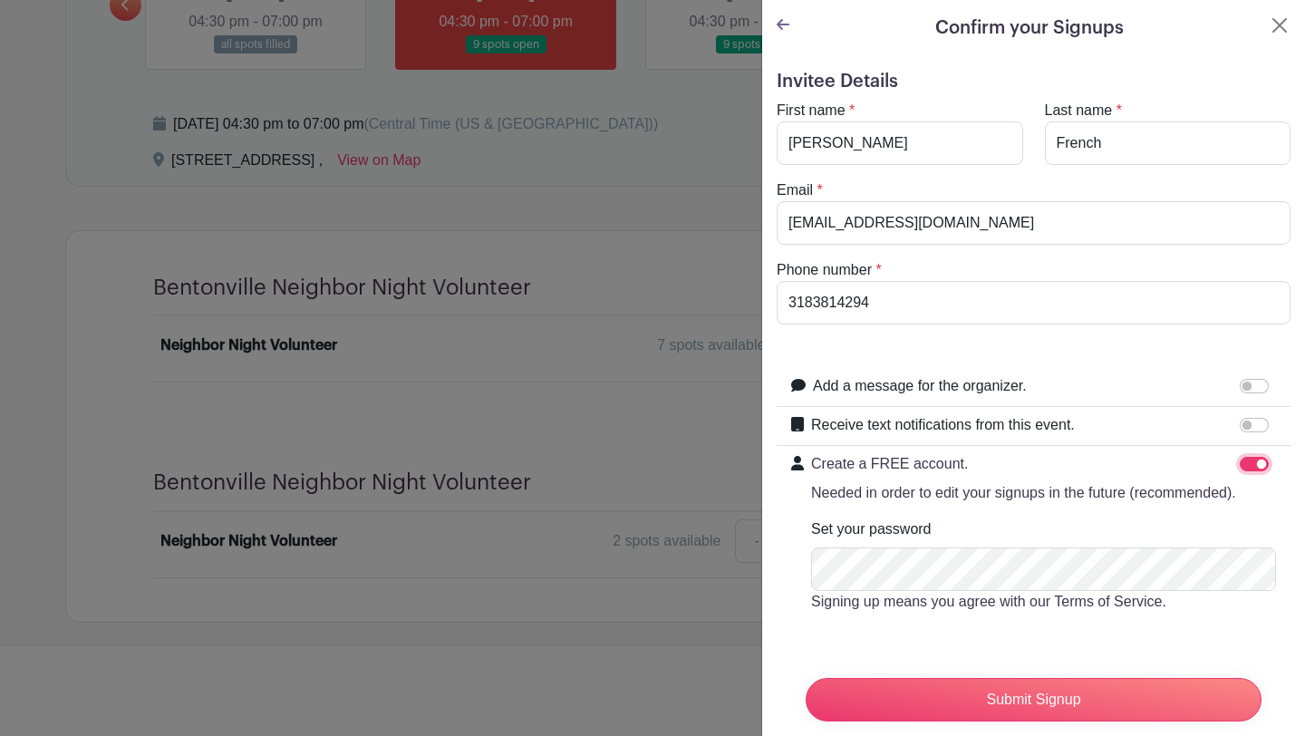
click at [1262, 464] on input "Create a FREE account. Needed in order to edit your signups in the future (reco…" at bounding box center [1253, 464] width 29 height 14
checkbox input "false"
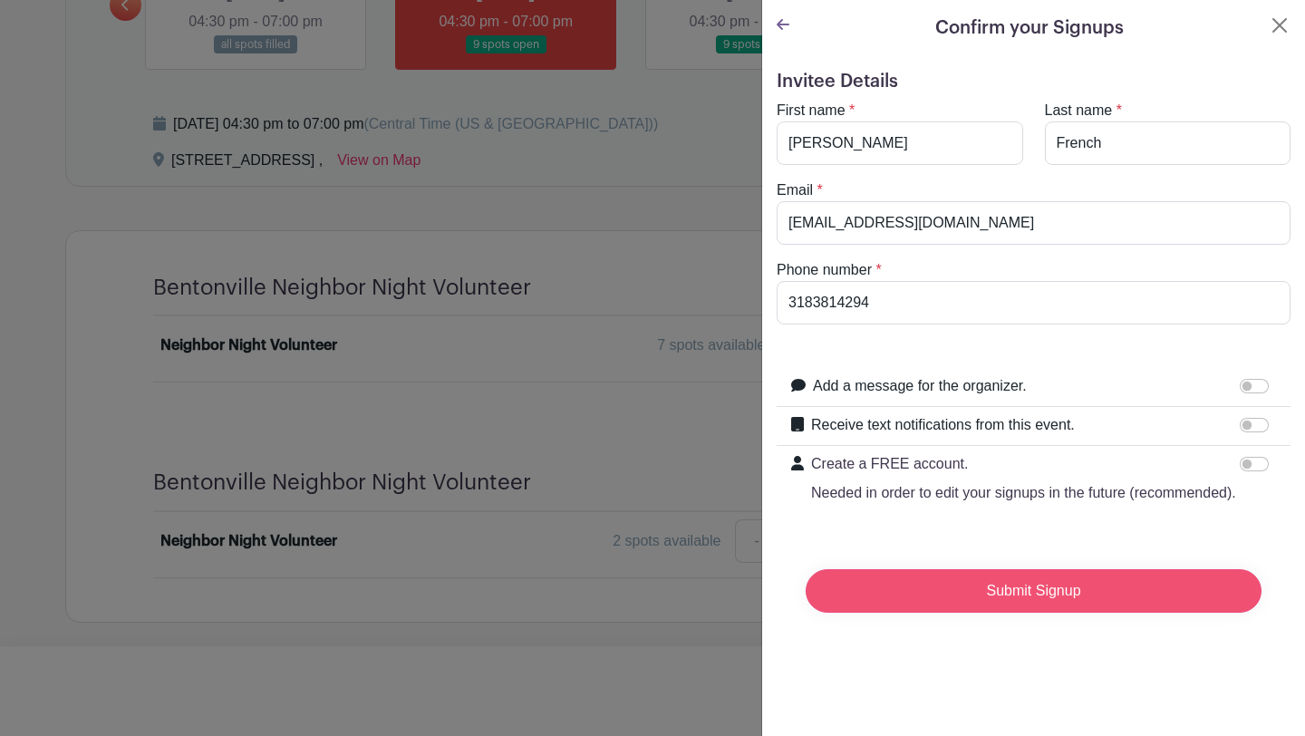
click at [1064, 597] on input "Submit Signup" at bounding box center [1033, 590] width 456 height 43
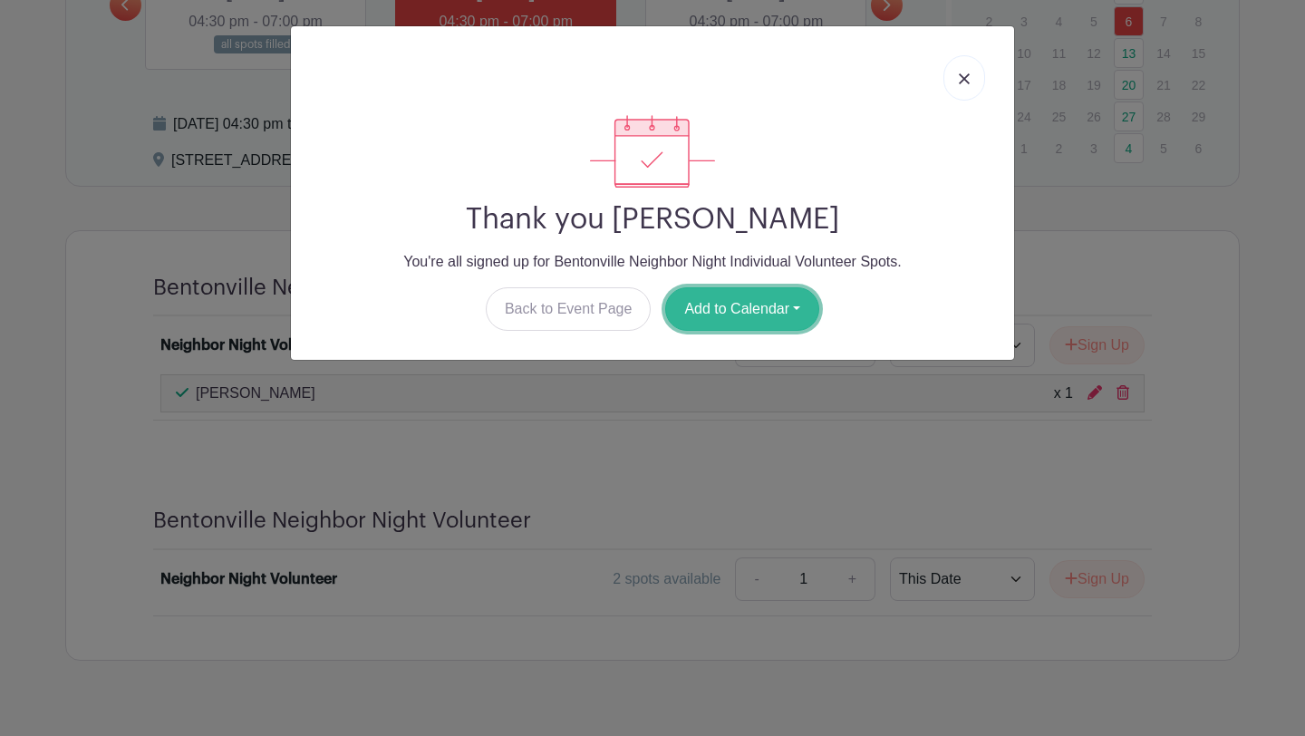
click at [720, 308] on button "Add to Calendar" at bounding box center [742, 308] width 154 height 43
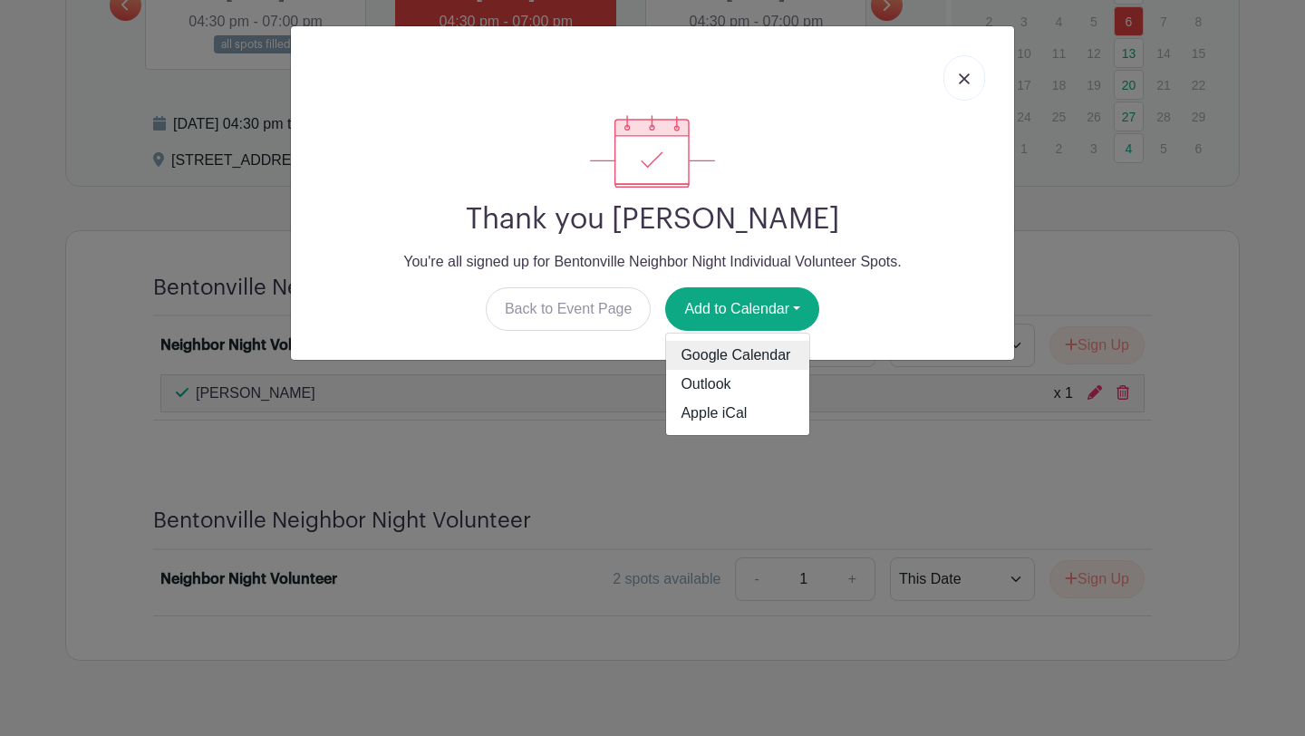
click at [767, 346] on link "Google Calendar" at bounding box center [737, 355] width 143 height 29
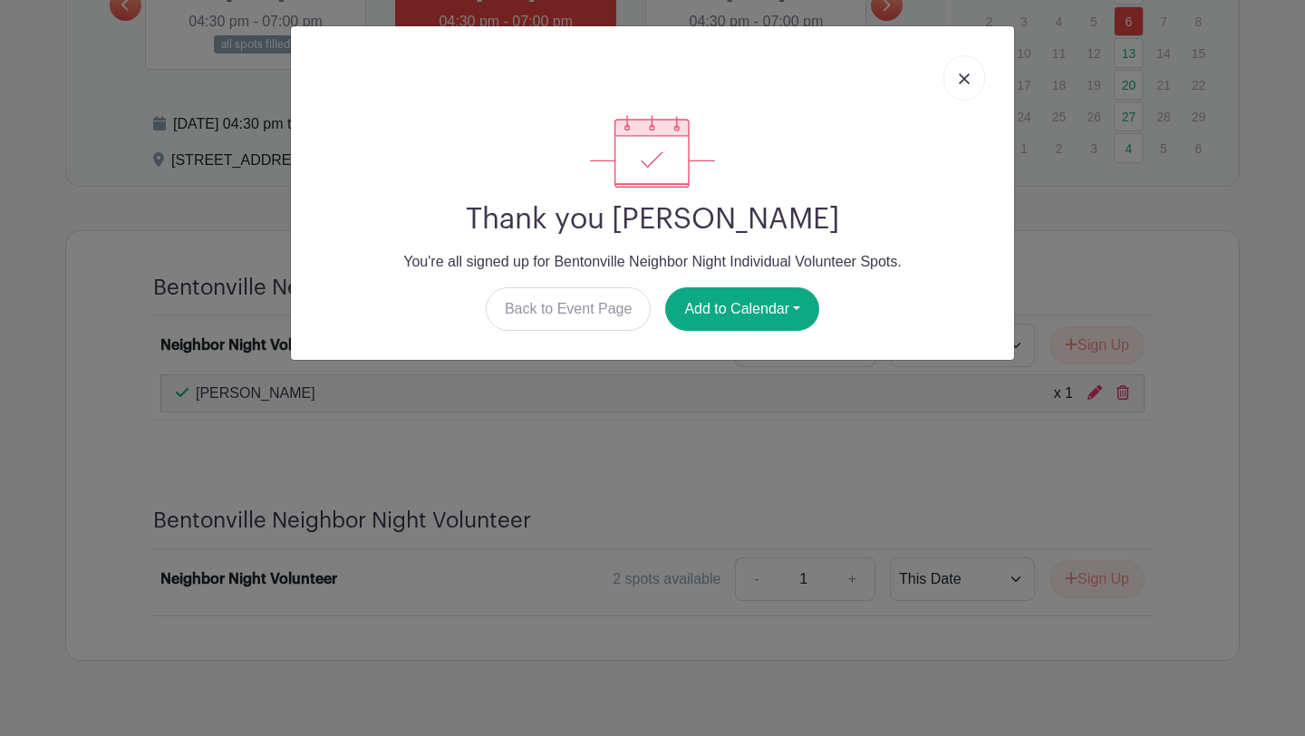
click at [959, 66] on link at bounding box center [964, 77] width 42 height 45
